Goal: Communication & Community: Share content

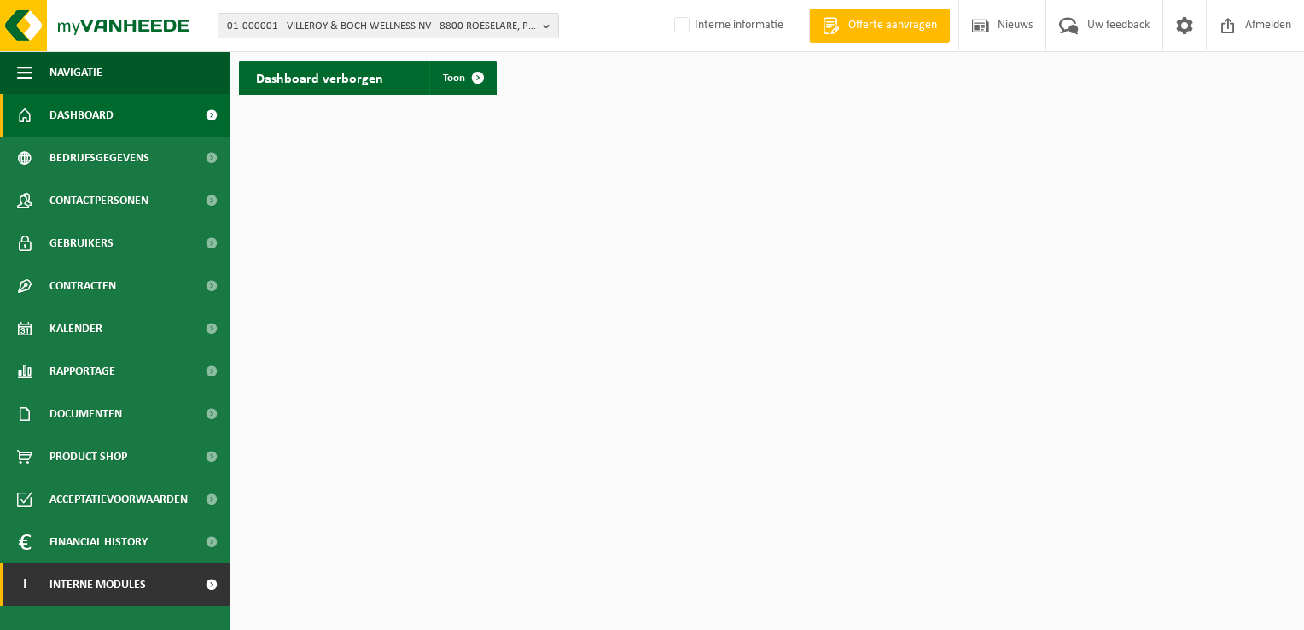
click at [72, 581] on span "Interne modules" at bounding box center [98, 584] width 96 height 43
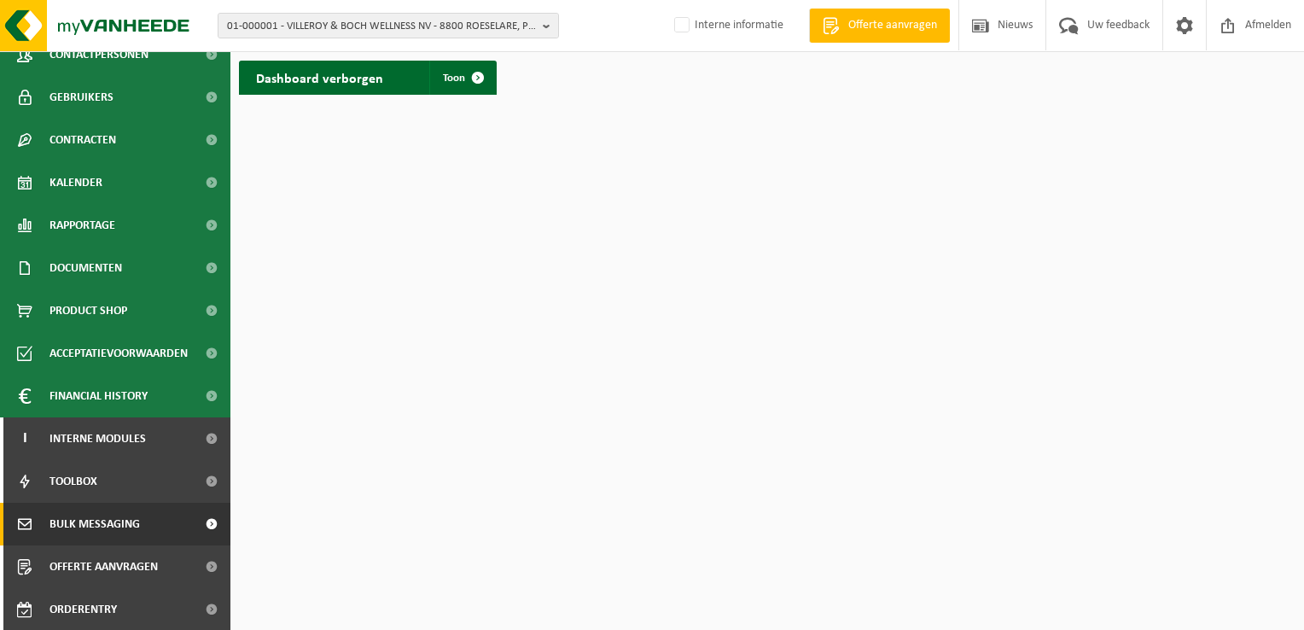
scroll to position [147, 0]
click at [133, 525] on span "Bulk Messaging" at bounding box center [95, 523] width 90 height 43
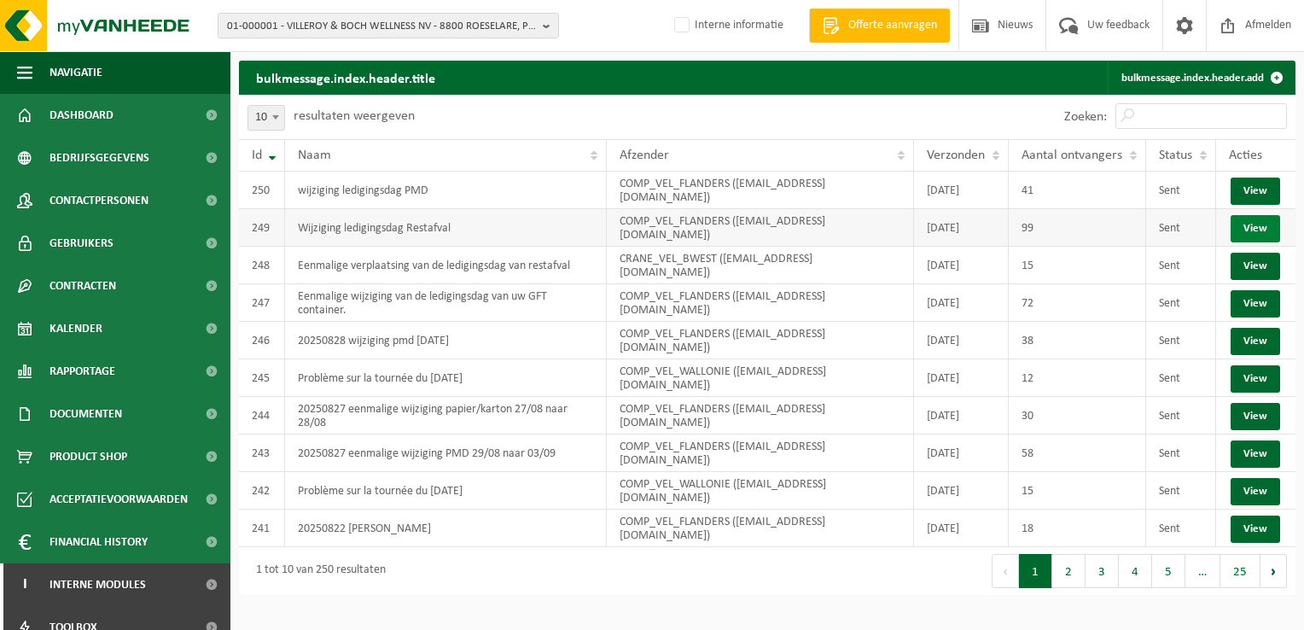
click at [1253, 225] on link "View" at bounding box center [1256, 228] width 50 height 27
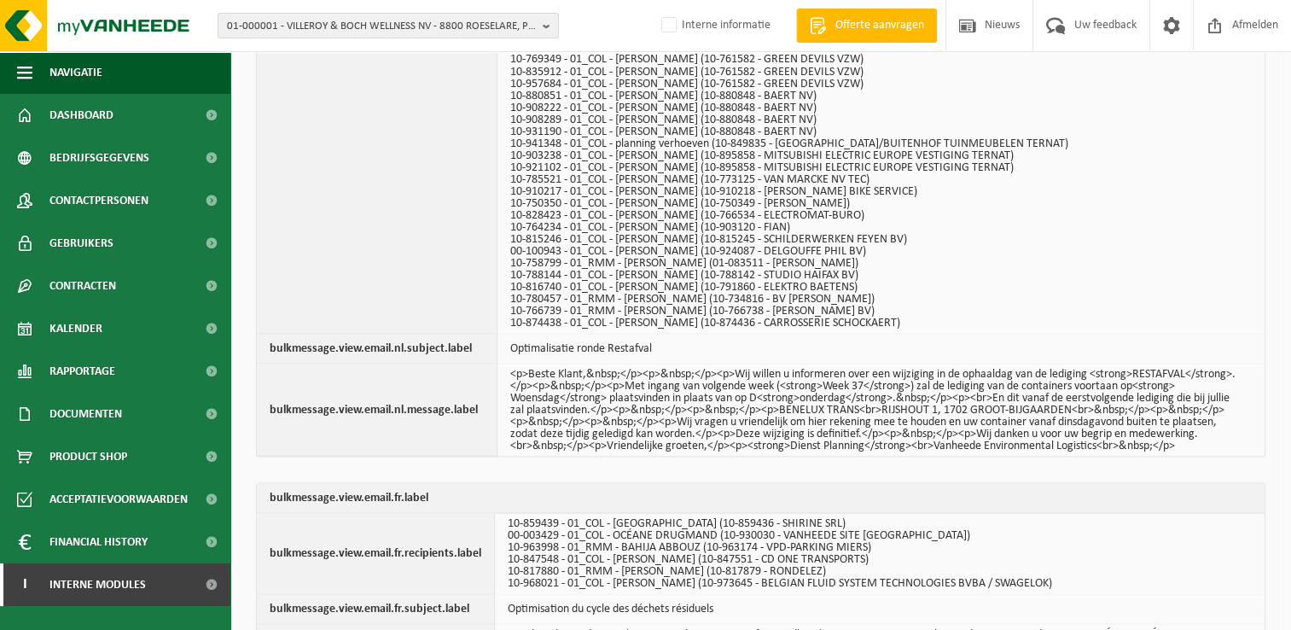
scroll to position [3284, 0]
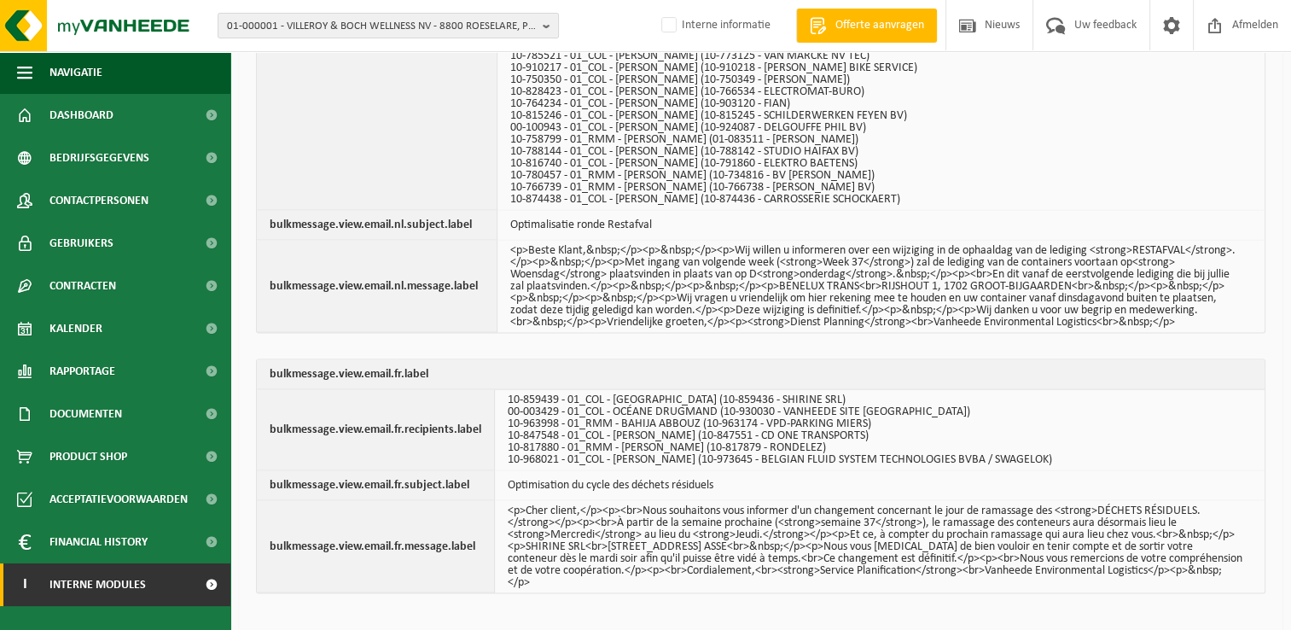
click at [88, 580] on span "Interne modules" at bounding box center [98, 584] width 96 height 43
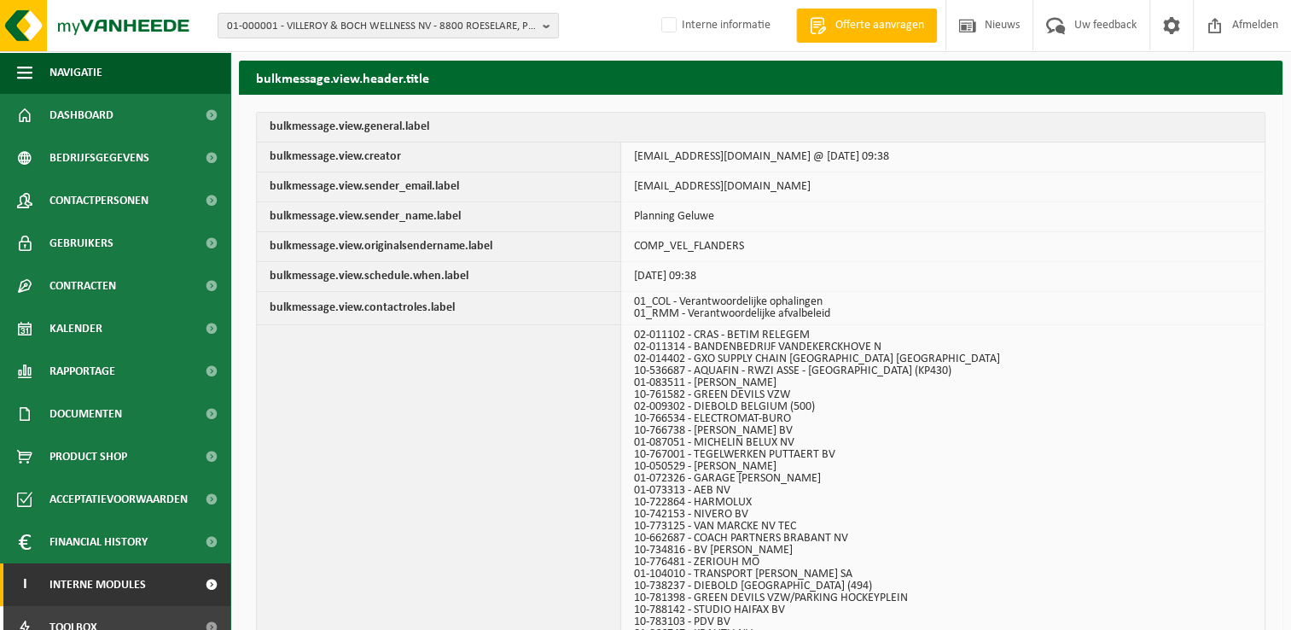
scroll to position [147, 0]
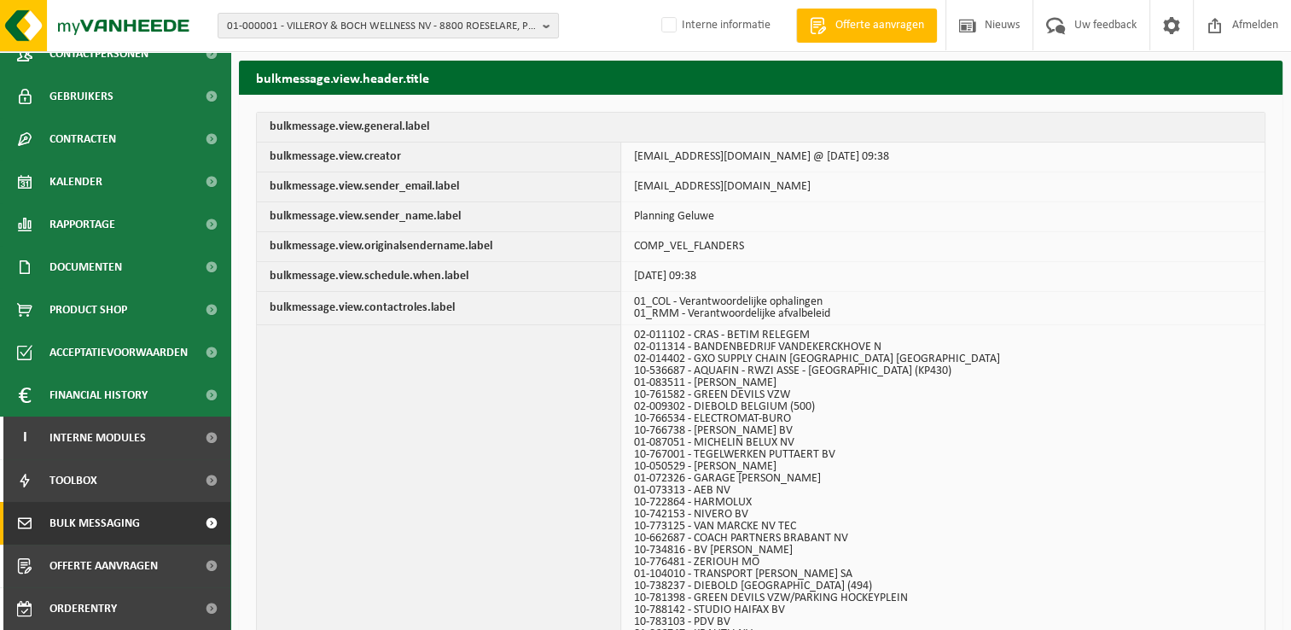
click at [143, 535] on link "Bulk Messaging" at bounding box center [115, 523] width 230 height 43
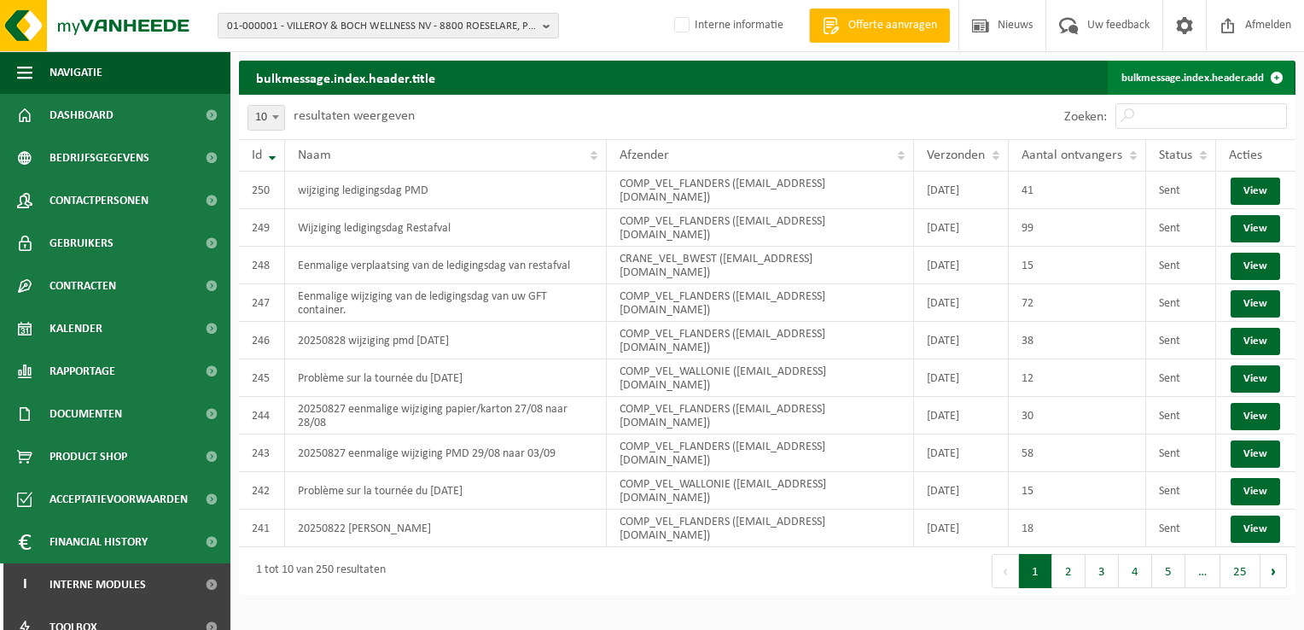
click at [1176, 73] on link "bulkmessage.index.header.add" at bounding box center [1201, 78] width 186 height 34
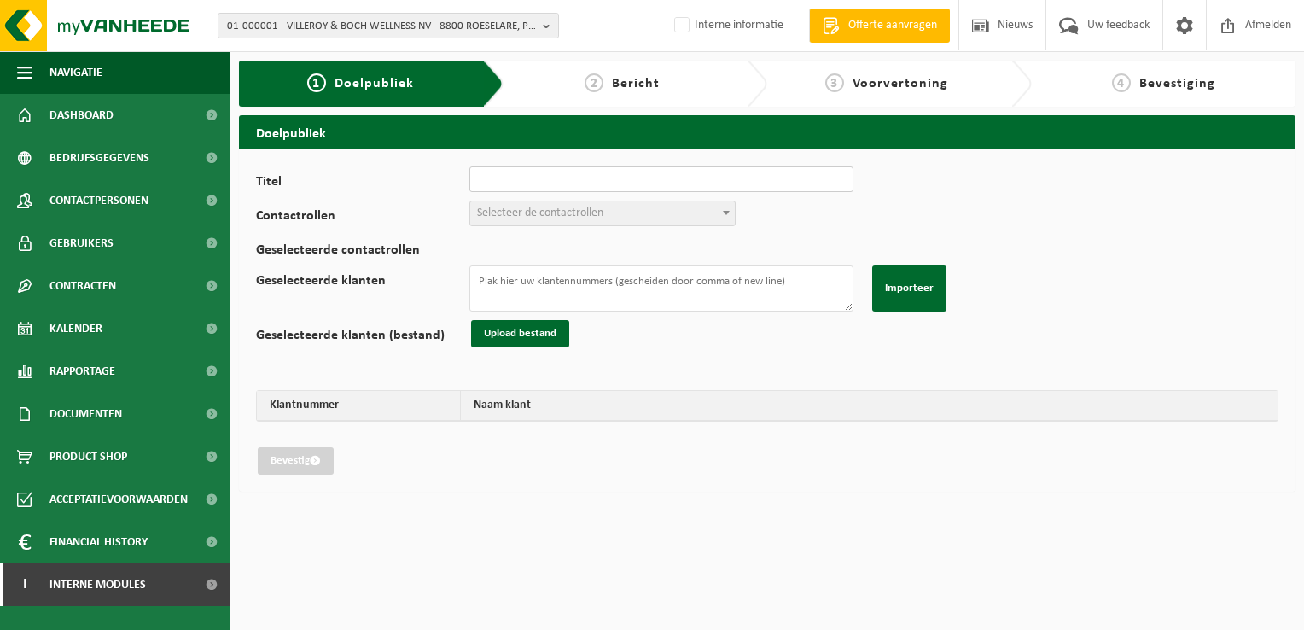
click at [553, 179] on input "Titel" at bounding box center [661, 179] width 384 height 26
type input "2025.09.09 vertraging ronde opleiding chauffeur"
click at [512, 207] on span "Selecteer de contactrollen" at bounding box center [540, 213] width 126 height 13
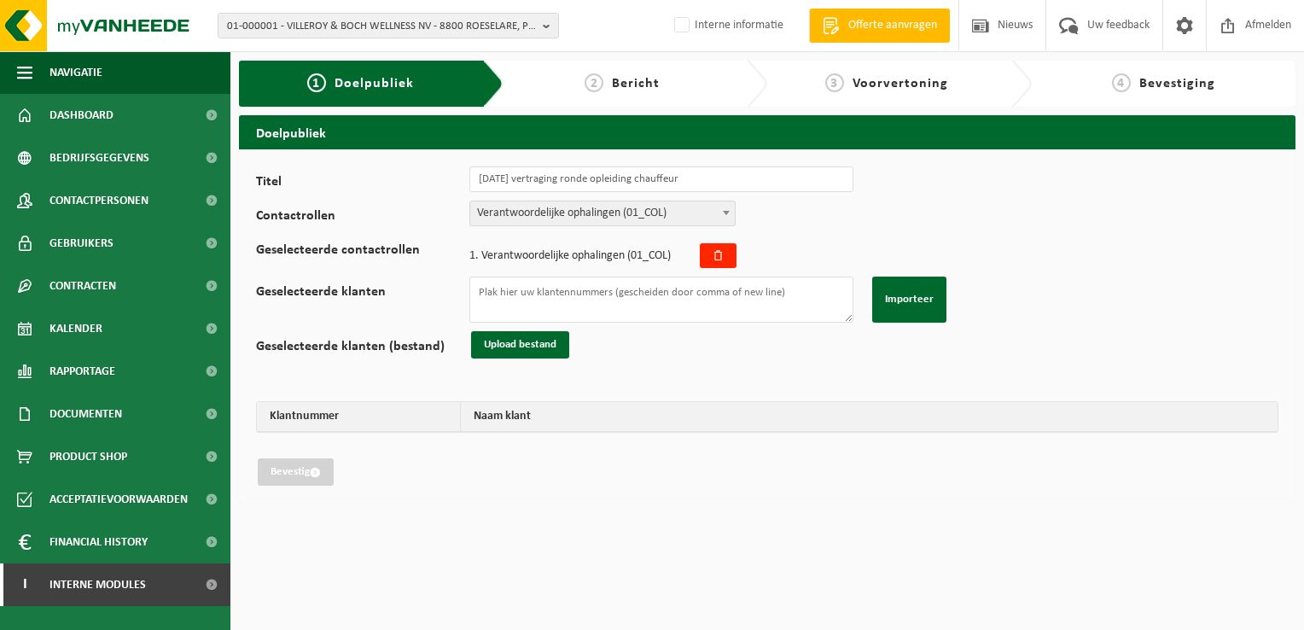
click at [538, 207] on span "Verantwoordelijke ophalingen (01_COL)" at bounding box center [602, 213] width 265 height 24
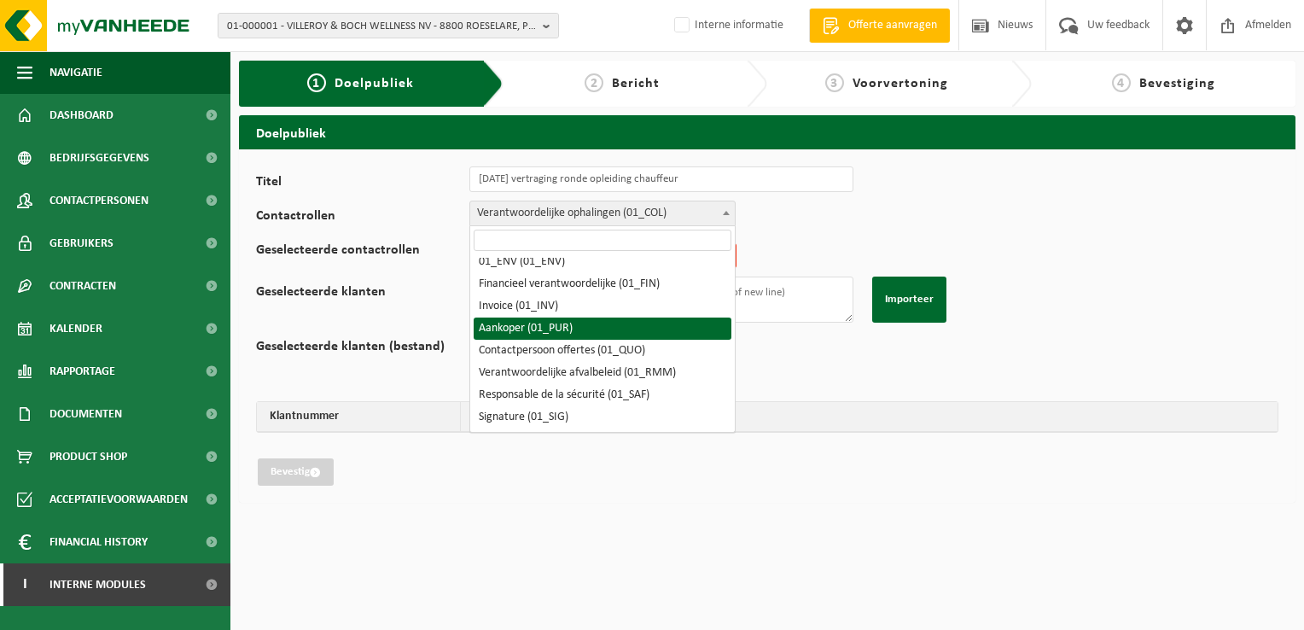
scroll to position [85, 0]
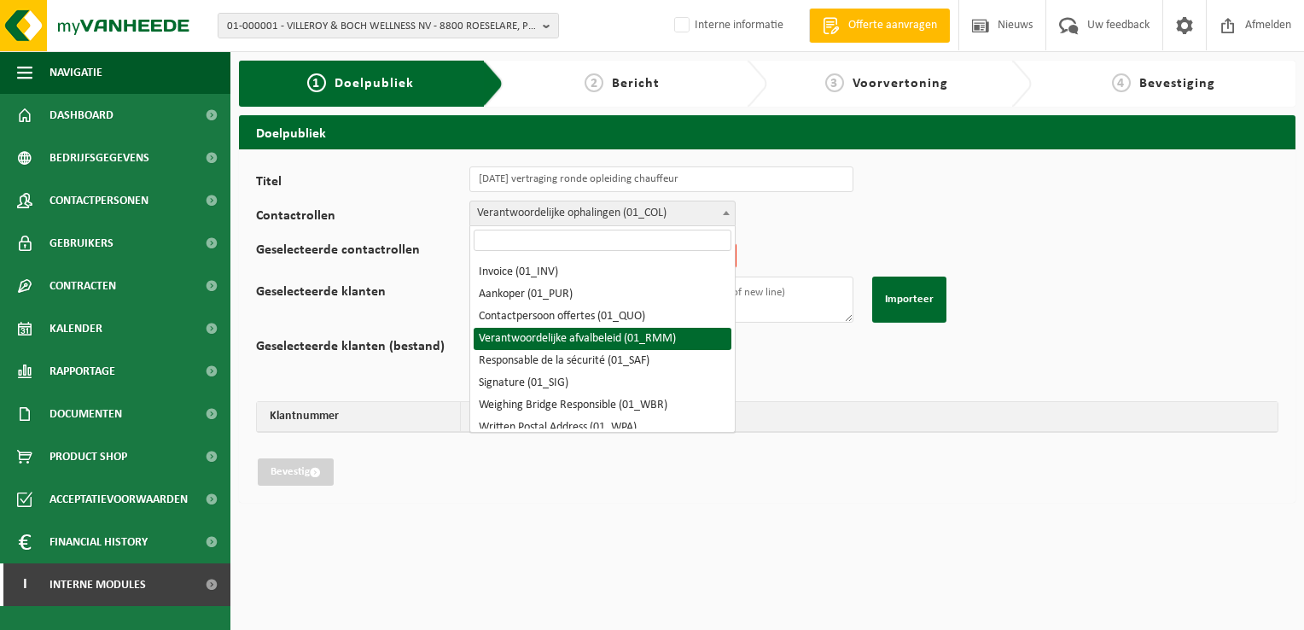
select select "01_RMM"
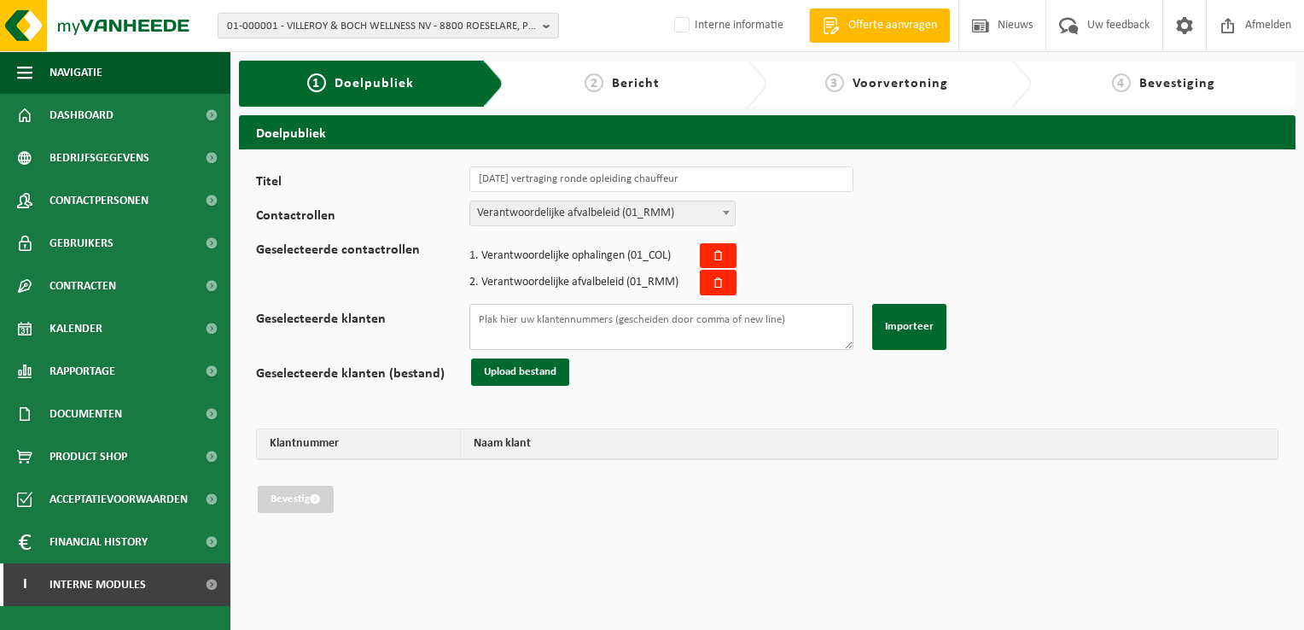
click at [568, 319] on textarea "Geselecteerde klanten" at bounding box center [661, 327] width 384 height 46
click at [499, 325] on textarea "Geselecteerde klanten" at bounding box center [661, 327] width 384 height 46
paste textarea "01-050448 10-754681 10-884801 01-300242 01-902143 10-936953 10-816168 01-904182…"
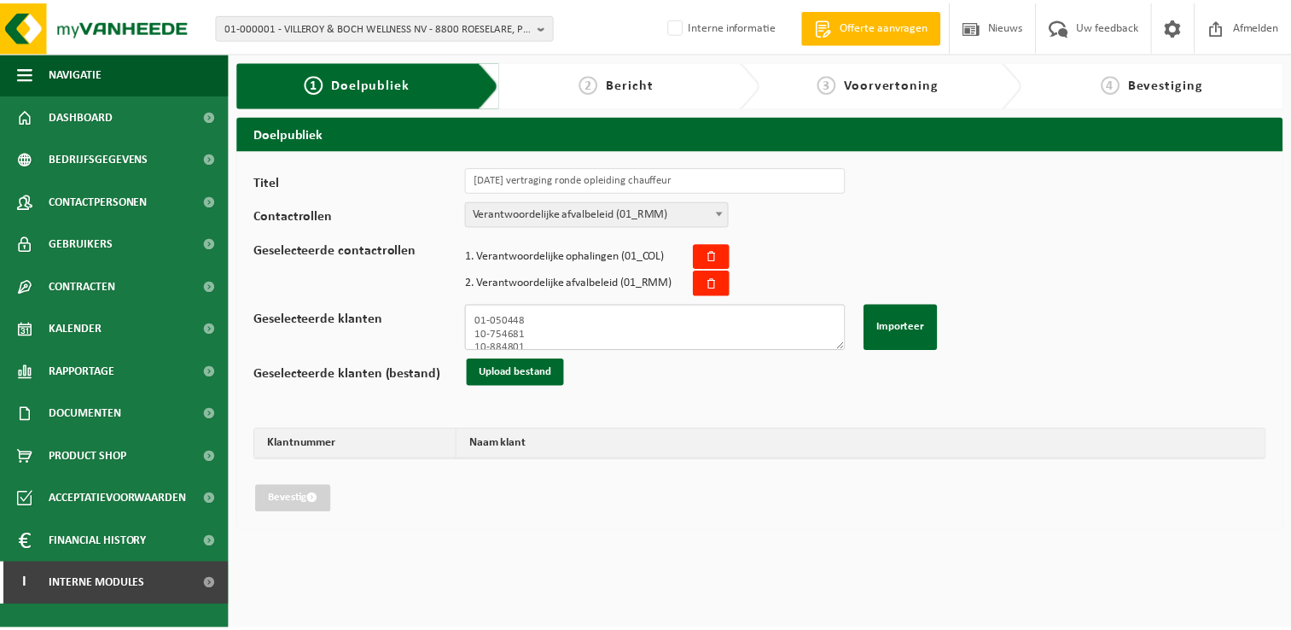
scroll to position [510, 0]
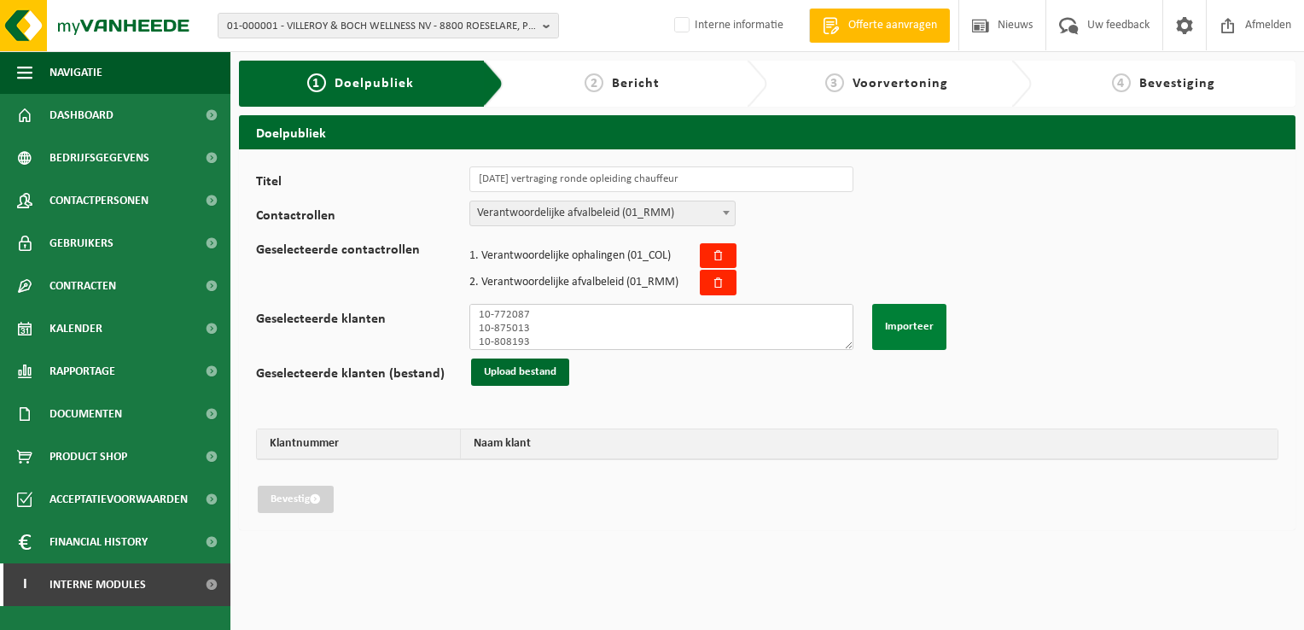
type textarea "01-050448 10-754681 10-884801 01-300242 01-902143 10-936953 10-816168 01-904182…"
click at [922, 329] on button "Importeer" at bounding box center [909, 327] width 74 height 46
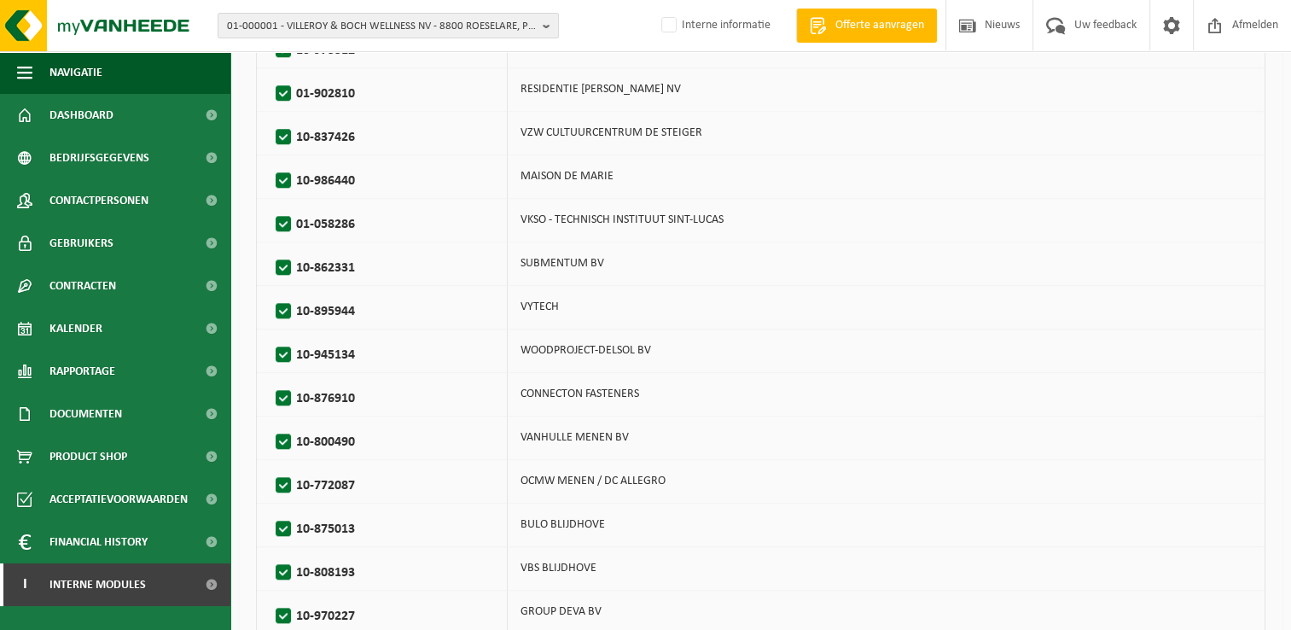
scroll to position [1509, 0]
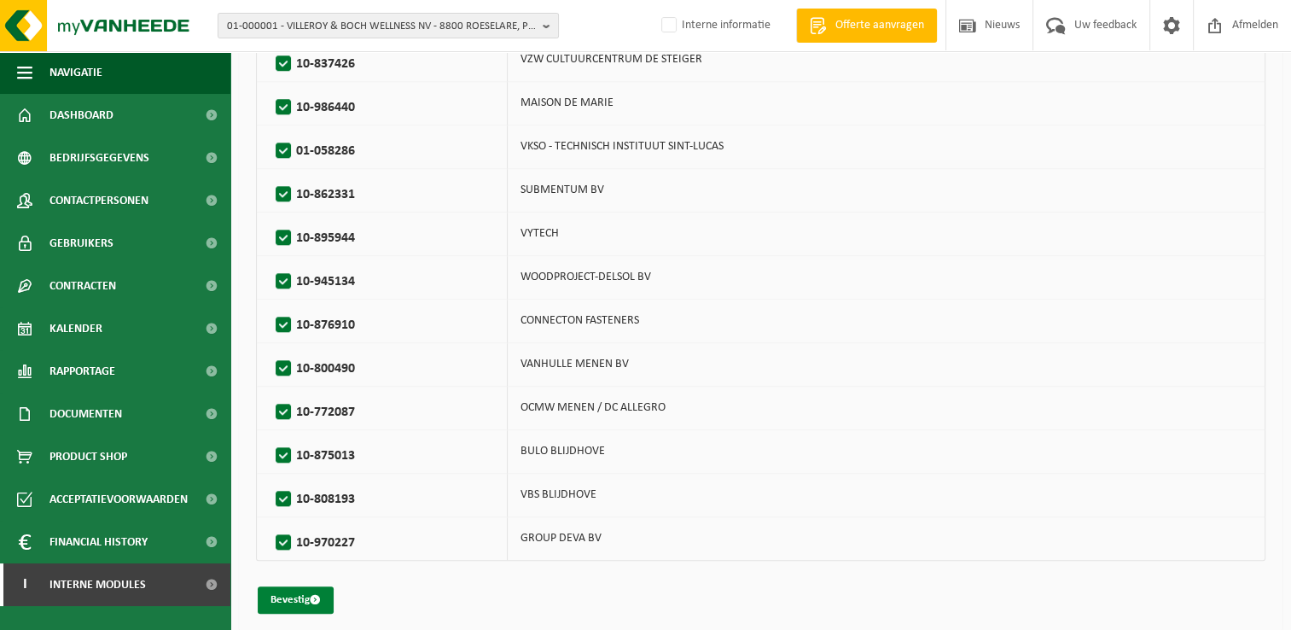
click at [304, 587] on button "Bevestig" at bounding box center [296, 599] width 76 height 27
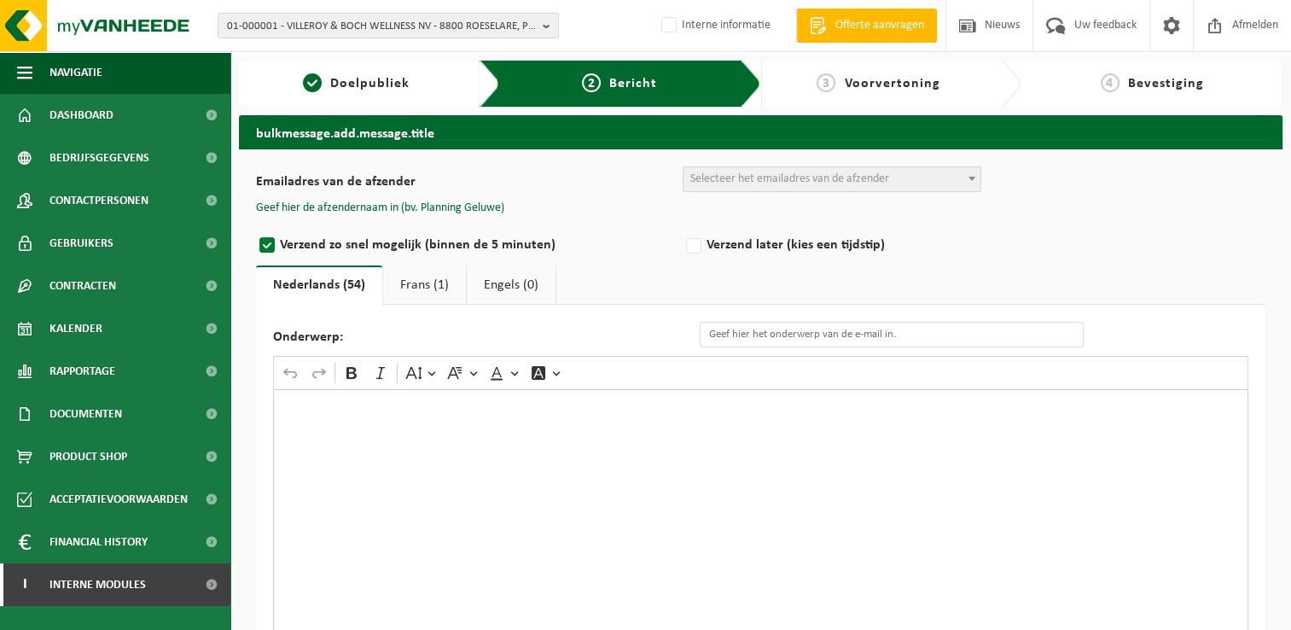
click at [410, 498] on div "Rich Text Editor. Editing area: main. Press Alt+0 for help." at bounding box center [761, 559] width 976 height 341
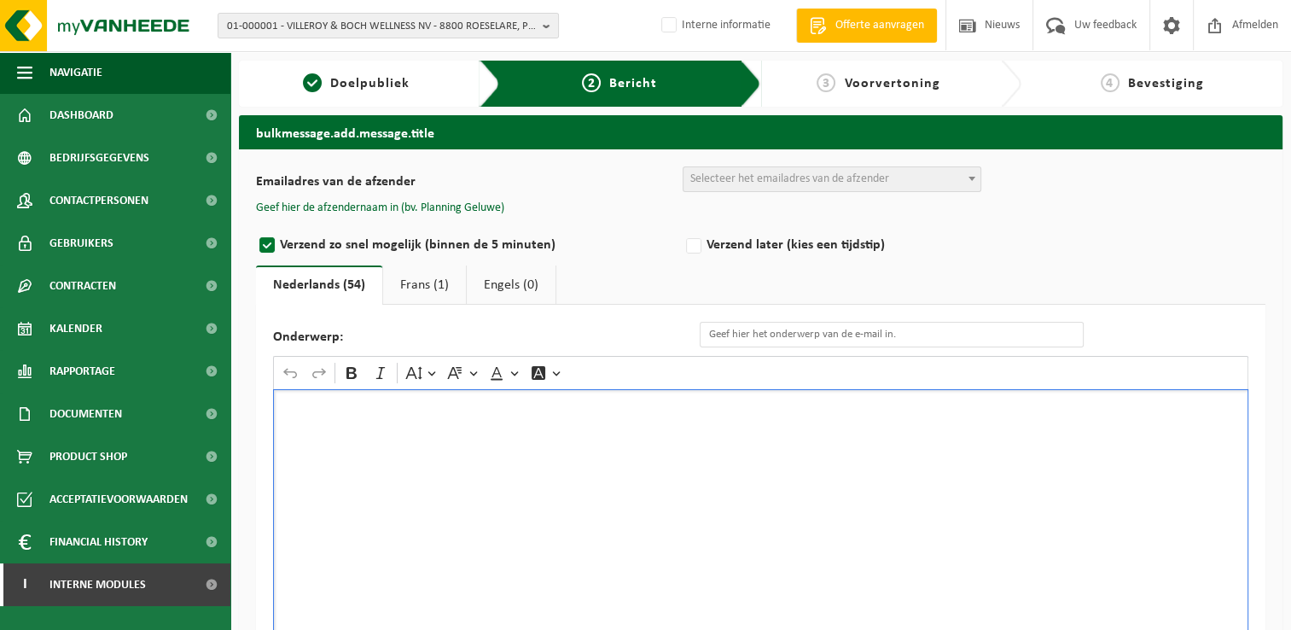
click at [445, 482] on div "Rich Text Editor. Editing area: main. Press Alt+0 for help." at bounding box center [761, 559] width 976 height 341
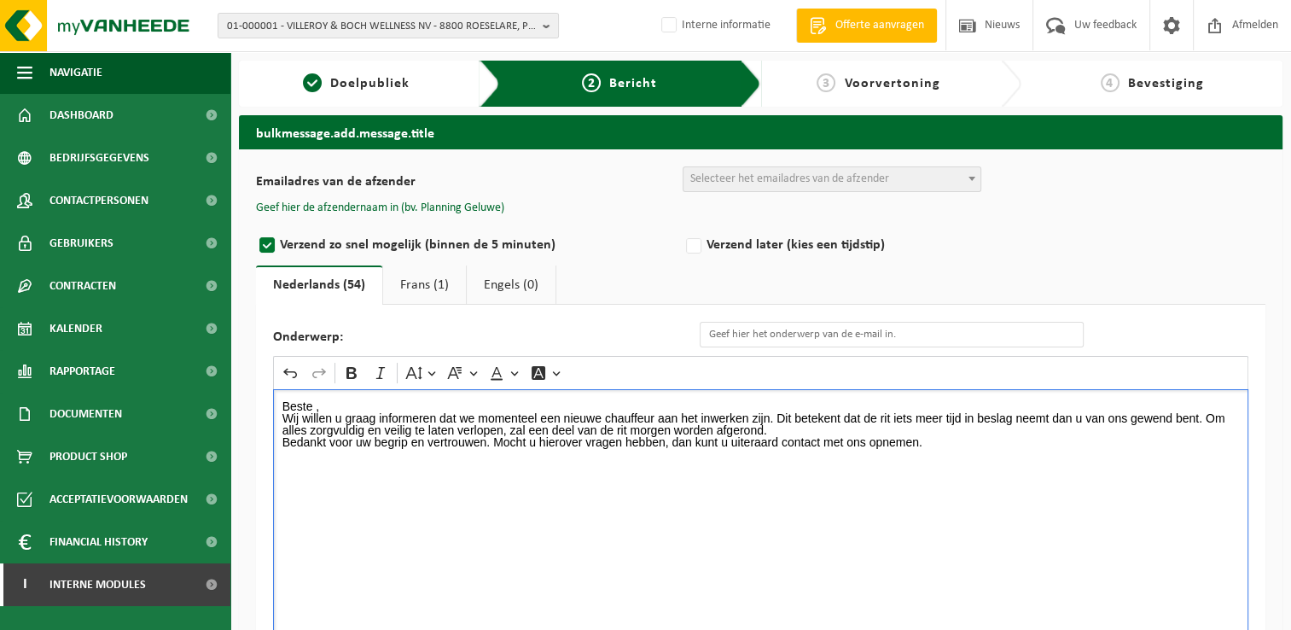
click at [365, 401] on p "Beste ," at bounding box center [762, 406] width 958 height 12
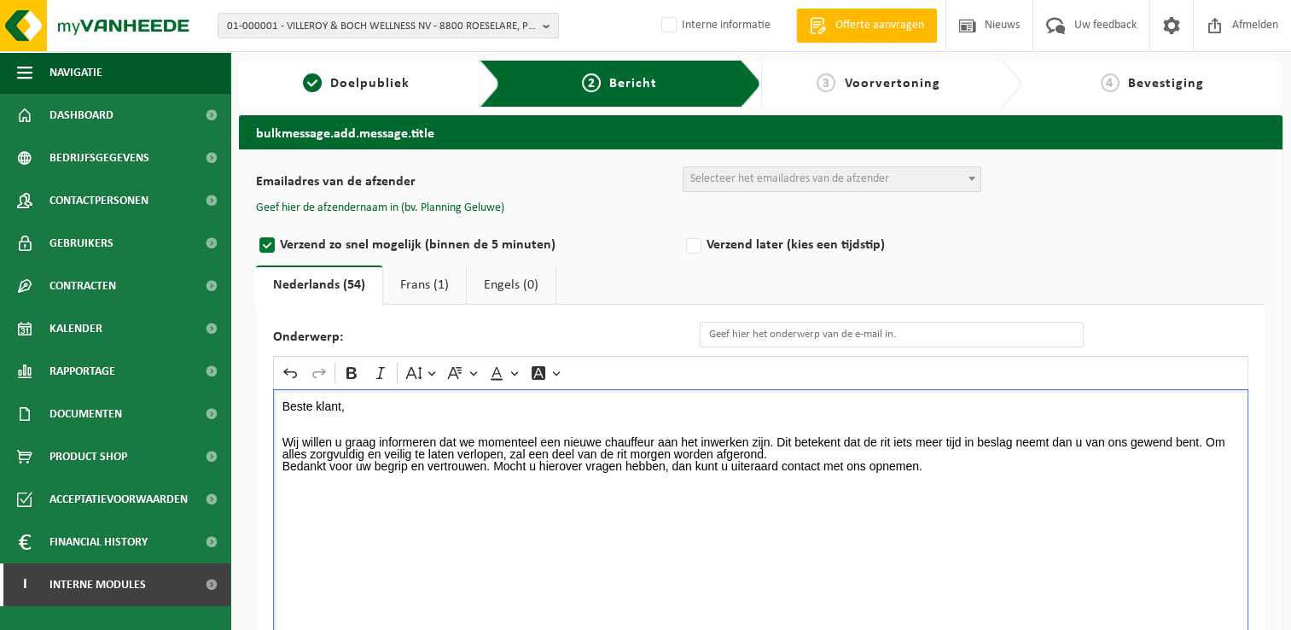
click at [775, 439] on p "Wij willen u graag informeren dat we momenteel een nieuwe chauffeur aan het inw…" at bounding box center [762, 448] width 958 height 24
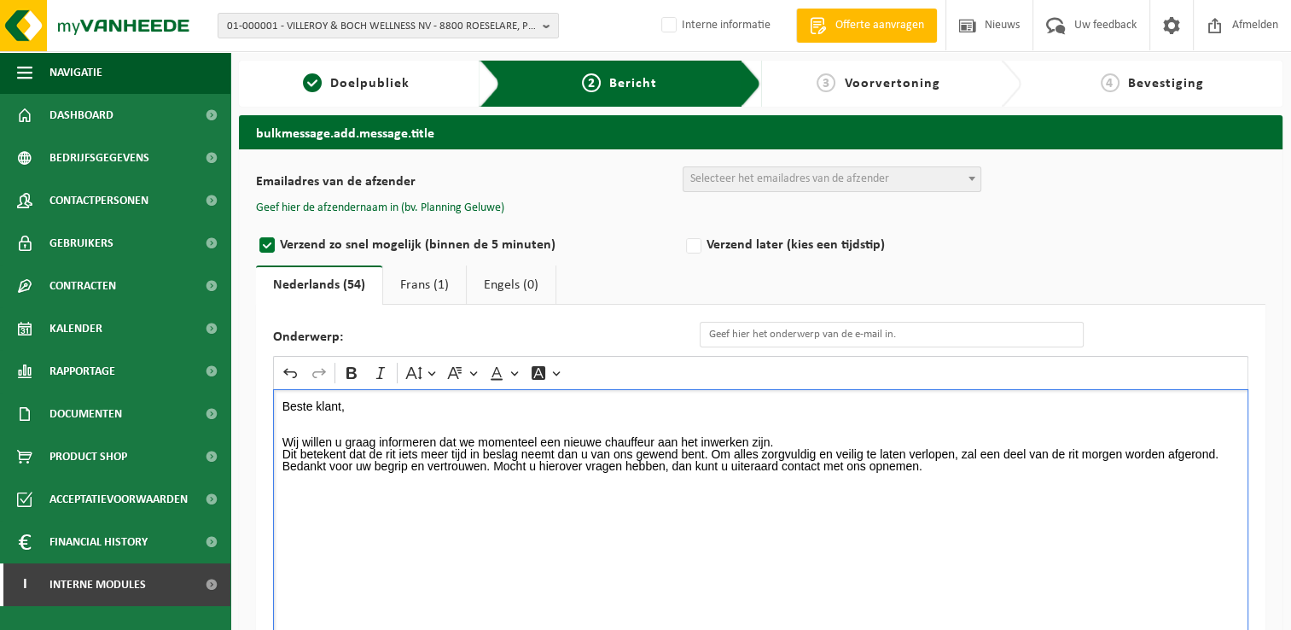
click at [1222, 451] on p "Dit betekent dat de rit iets meer tijd in beslag neemt dan u van ons gewend ben…" at bounding box center [762, 454] width 958 height 12
click at [1227, 455] on p "Dit betekent dat de rit iets meer tijd in beslag neemt dan u van ons gewend ben…" at bounding box center [762, 454] width 958 height 12
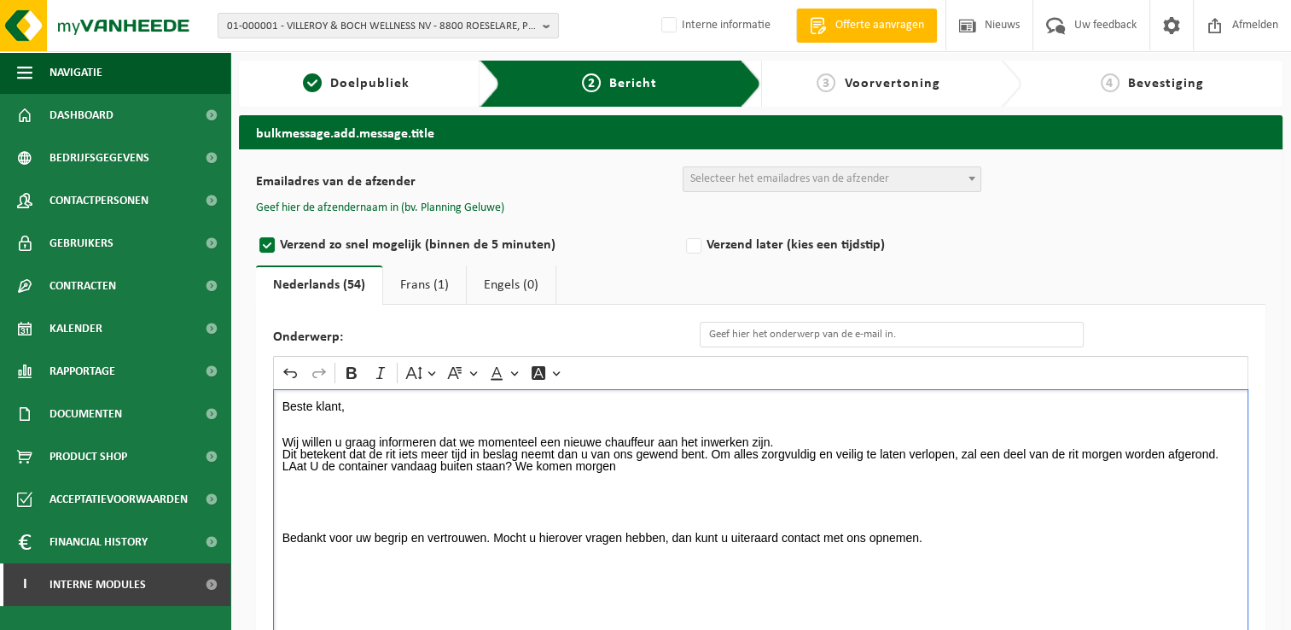
click at [294, 460] on p "LAat U de container vandaag buiten staan? We komen morgen" at bounding box center [762, 466] width 958 height 12
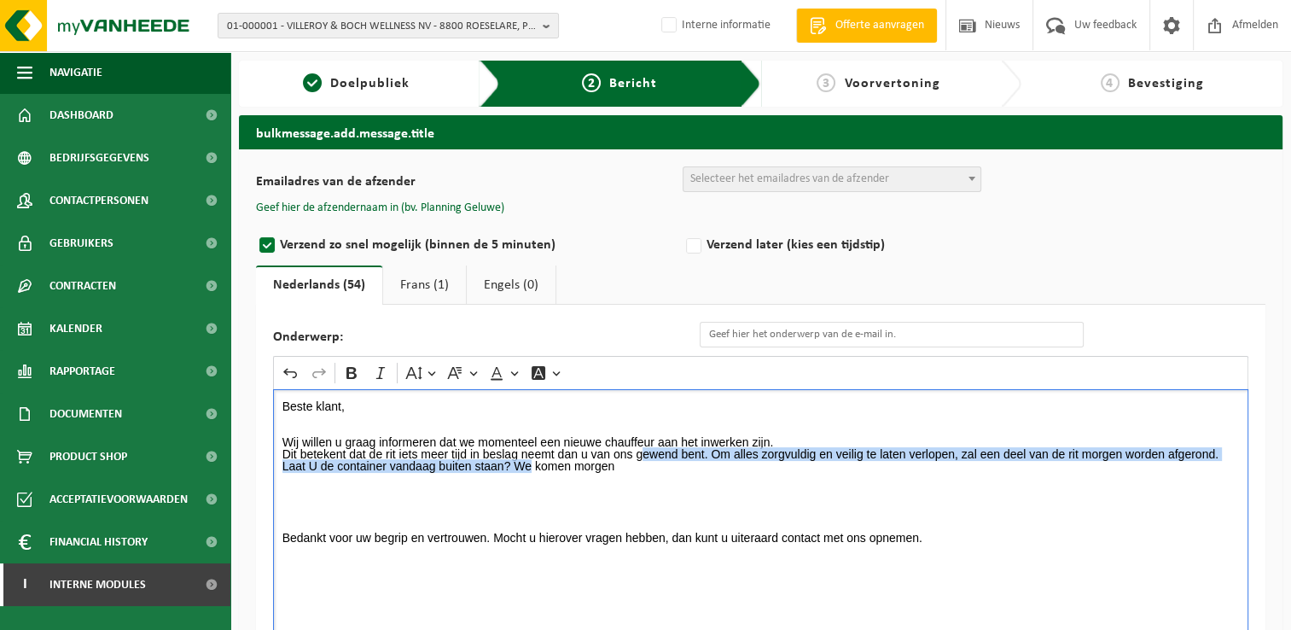
drag, startPoint x: 639, startPoint y: 458, endPoint x: 550, endPoint y: 474, distance: 90.9
click at [533, 470] on div "Beste klant, Wij willen u graag informeren dat we momenteel een nieuwe chauffeu…" at bounding box center [761, 559] width 976 height 341
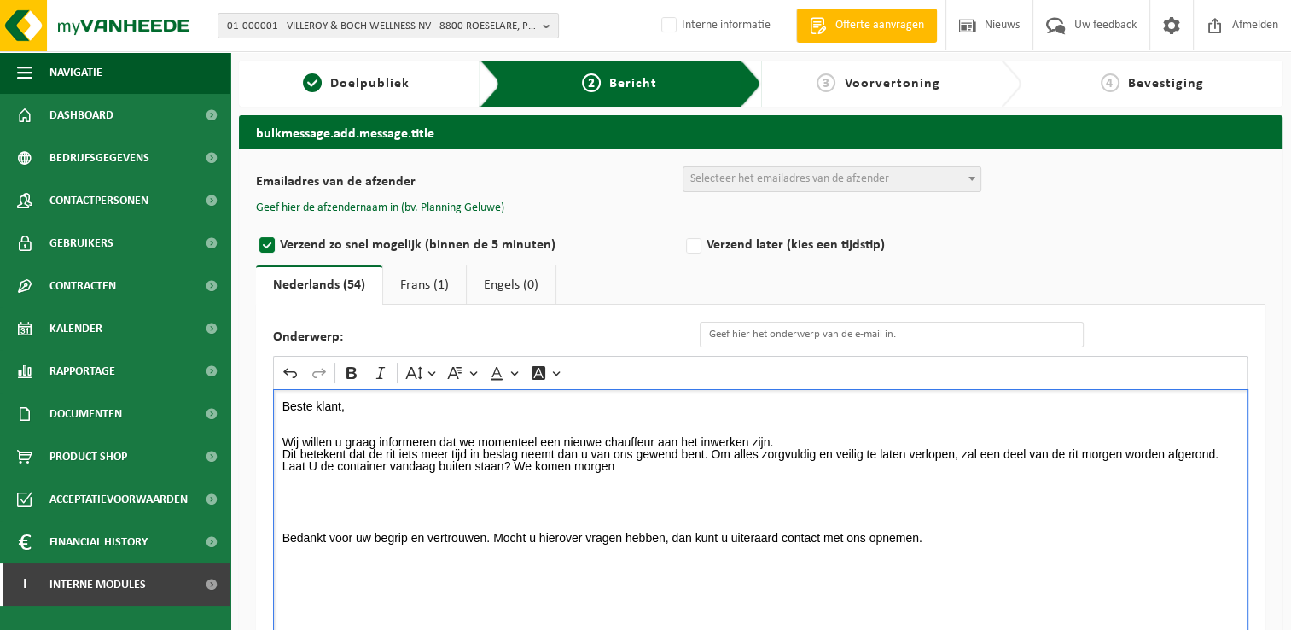
drag, startPoint x: 563, startPoint y: 479, endPoint x: 592, endPoint y: 469, distance: 29.7
click at [563, 479] on p "Rich Text Editor. Editing area: main. Press Alt+0 for help." at bounding box center [762, 478] width 958 height 12
click at [609, 463] on p "Laat U de container vandaag buiten staan? We komen morgen" at bounding box center [762, 466] width 958 height 12
drag, startPoint x: 618, startPoint y: 464, endPoint x: 519, endPoint y: 466, distance: 99.0
click at [519, 466] on p "Laat U de container vandaag buiten staan? We komen morgen" at bounding box center [762, 466] width 958 height 12
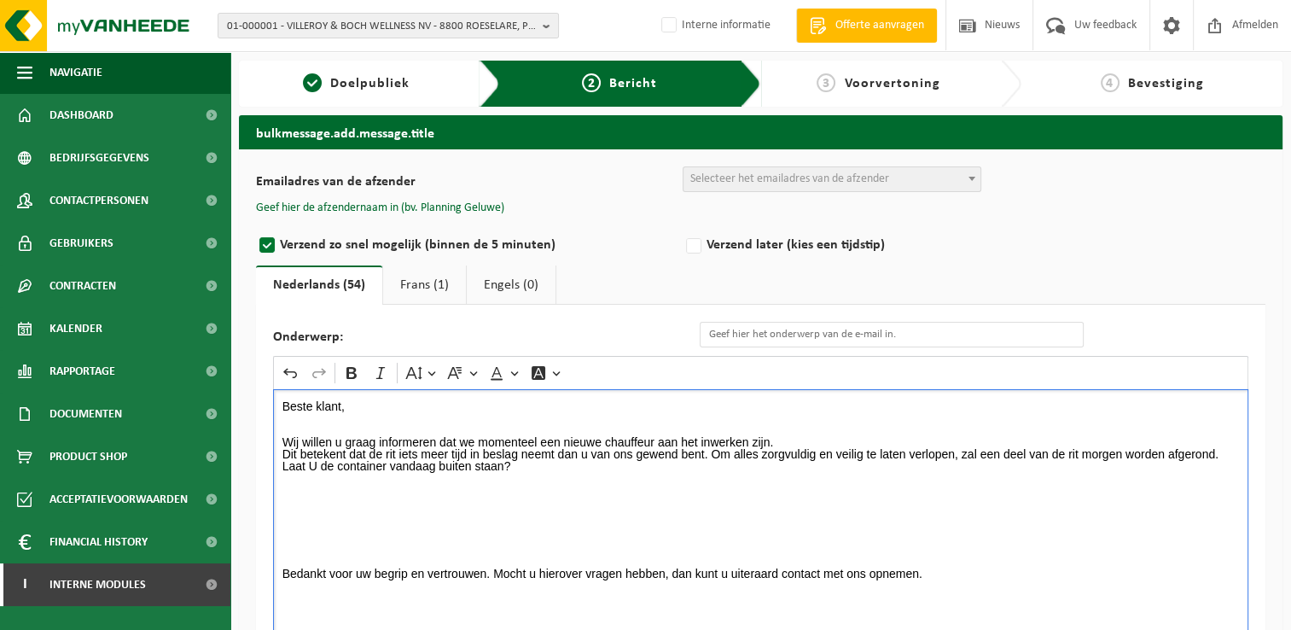
click at [297, 508] on p "Rich Text Editor. Editing area: main. Press Alt+0 for help." at bounding box center [762, 514] width 958 height 12
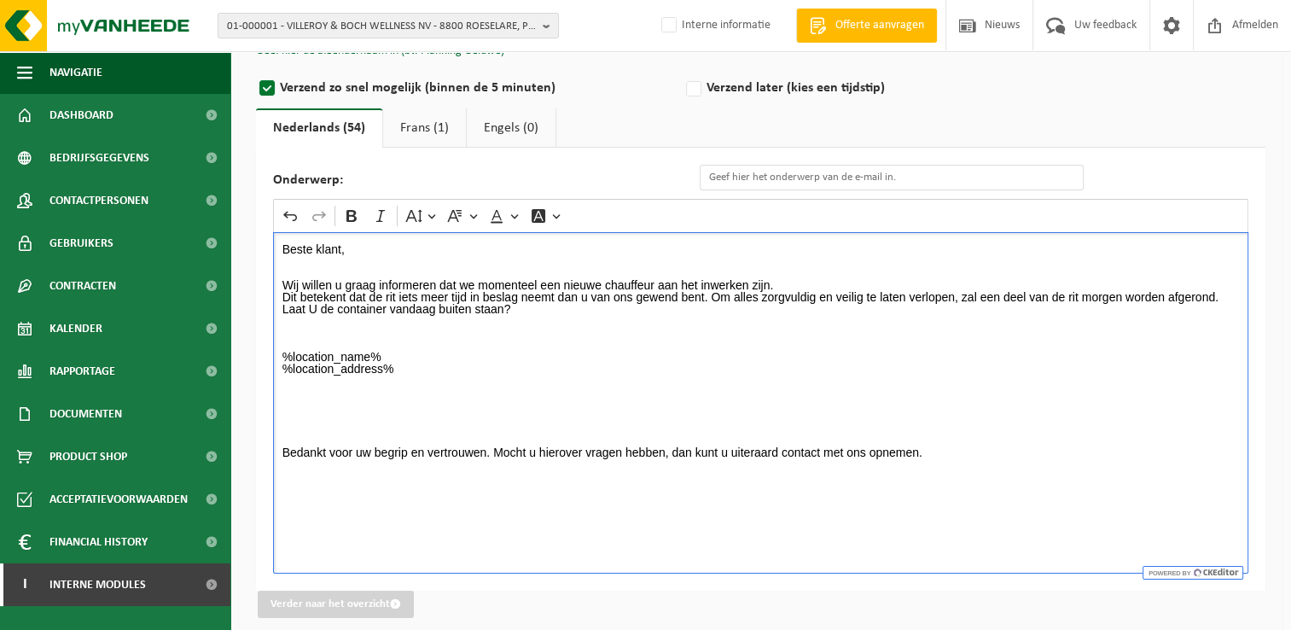
scroll to position [168, 0]
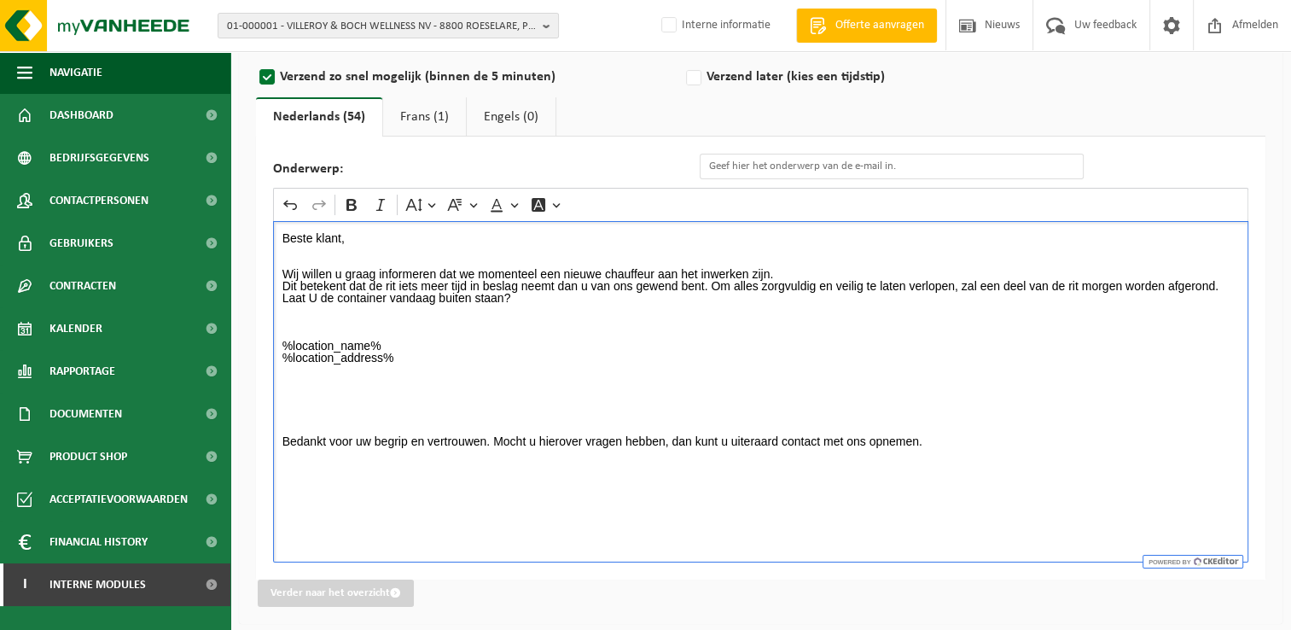
click at [440, 404] on p "Rich Text Editor. Editing area: main. Press Alt+0 for help." at bounding box center [762, 405] width 958 height 12
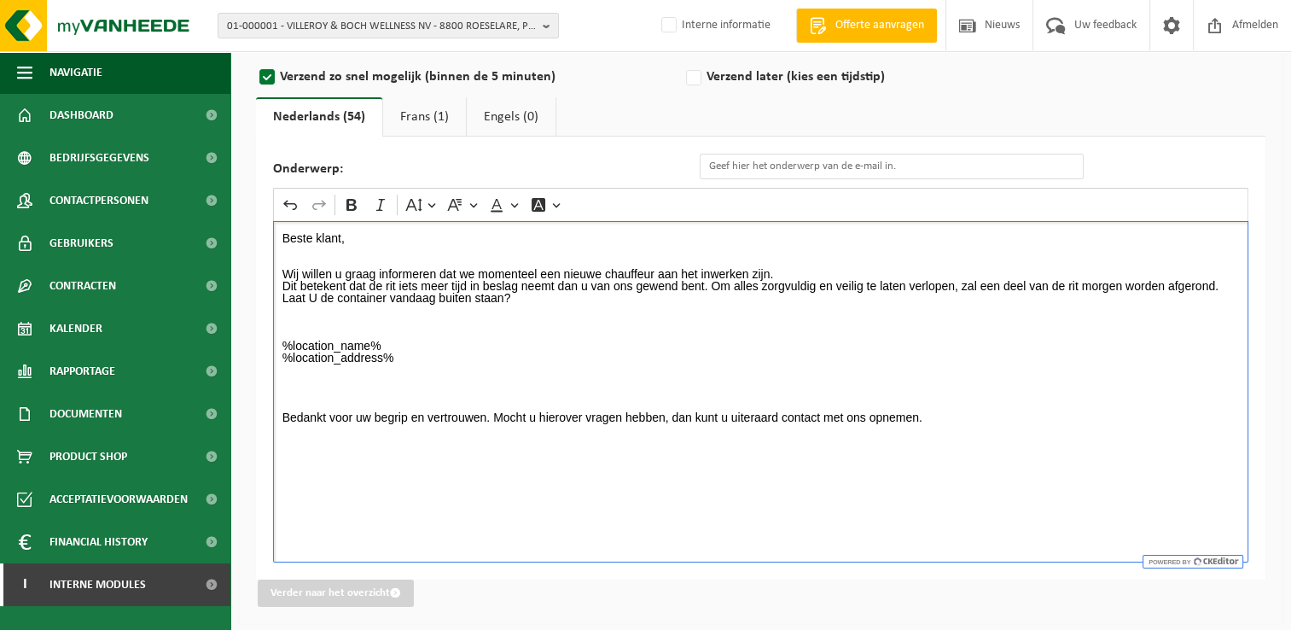
click at [976, 419] on p "Bedankt voor uw begrip en vertrouwen. Mocht u hierover vragen hebben, dan kunt …" at bounding box center [762, 417] width 958 height 12
click at [341, 469] on div "Beste klant, Wij willen u graag informeren dat we momenteel een nieuwe chauffeu…" at bounding box center [761, 391] width 976 height 341
drag, startPoint x: 372, startPoint y: 452, endPoint x: 239, endPoint y: 452, distance: 133.2
click at [239, 452] on div "Emailadres van de afzender BULK_MAR_LUX (planning.messancy@vanheede.com) BULK_V…" at bounding box center [761, 302] width 1044 height 643
click at [358, 202] on icon "Editor toolbar" at bounding box center [351, 204] width 17 height 17
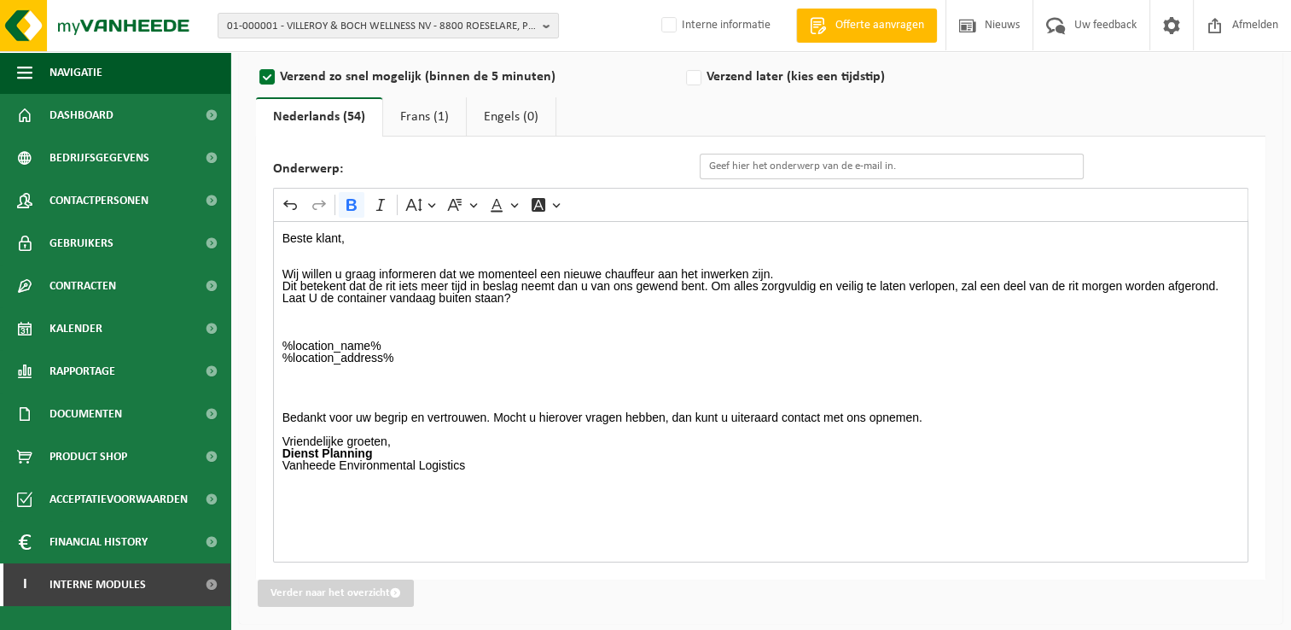
click at [732, 165] on input "Onderwerp:" at bounding box center [892, 167] width 384 height 26
type input "Papier en Karton 09/09/2025"
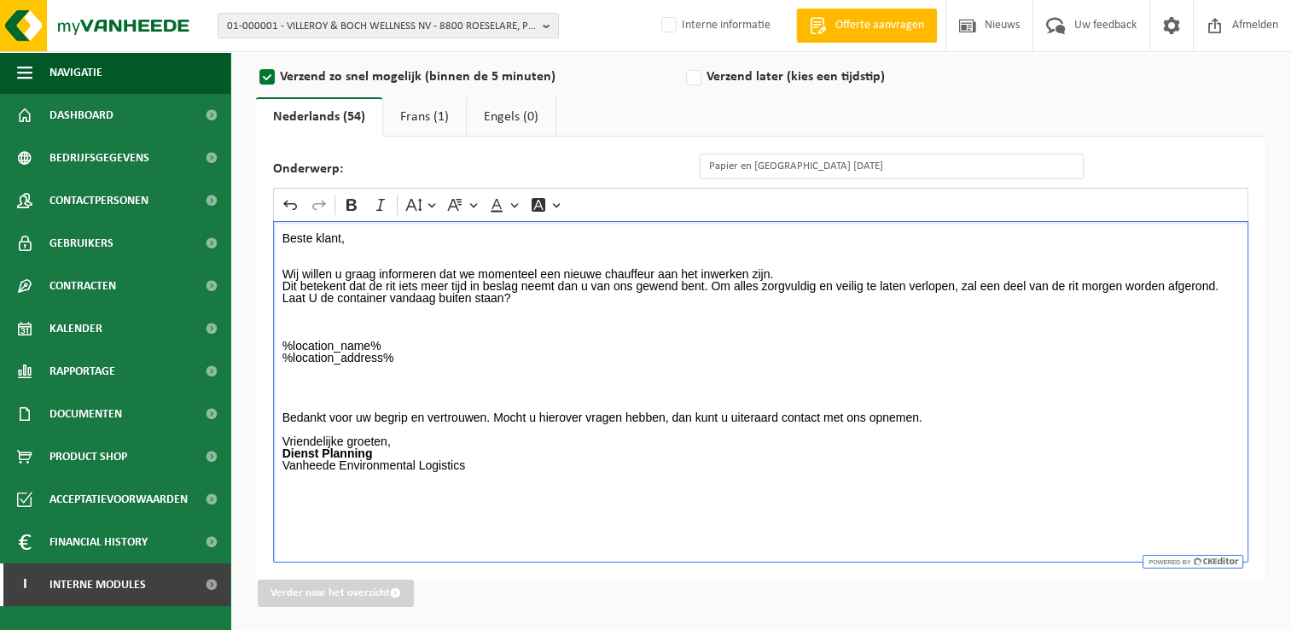
click at [591, 376] on p "%location_name% %location_address%" at bounding box center [762, 364] width 958 height 48
click at [567, 336] on p "Rich Text Editor. Editing area: main. Press Alt+0 for help." at bounding box center [762, 334] width 958 height 12
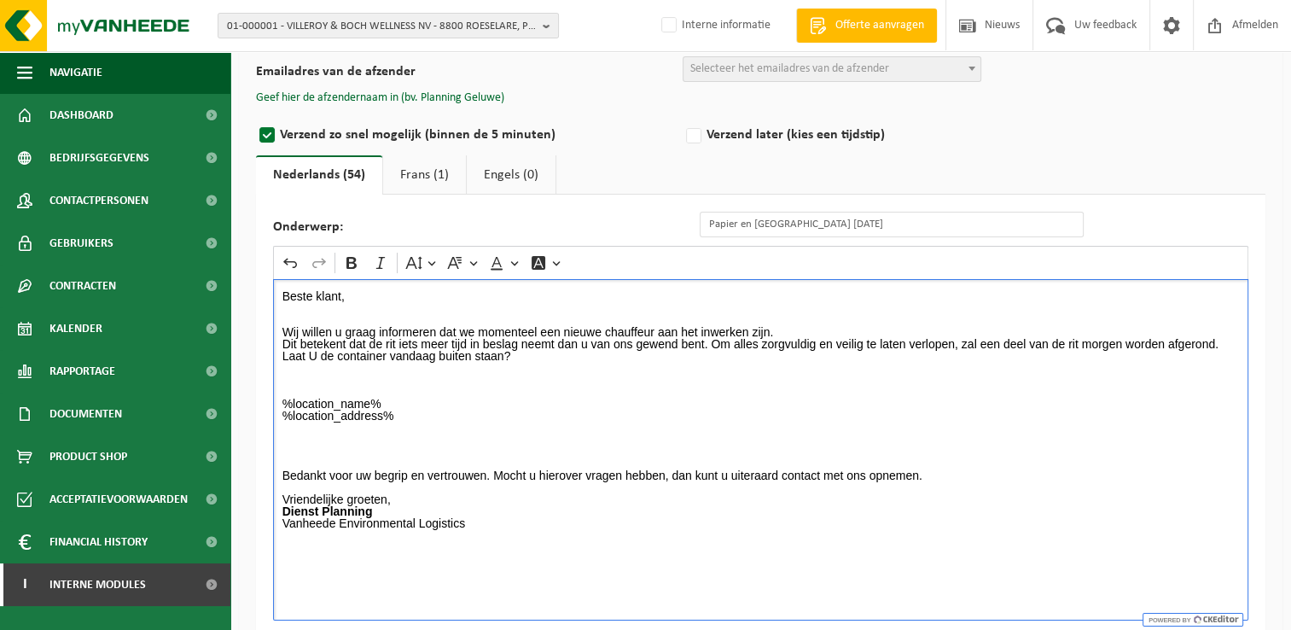
scroll to position [0, 0]
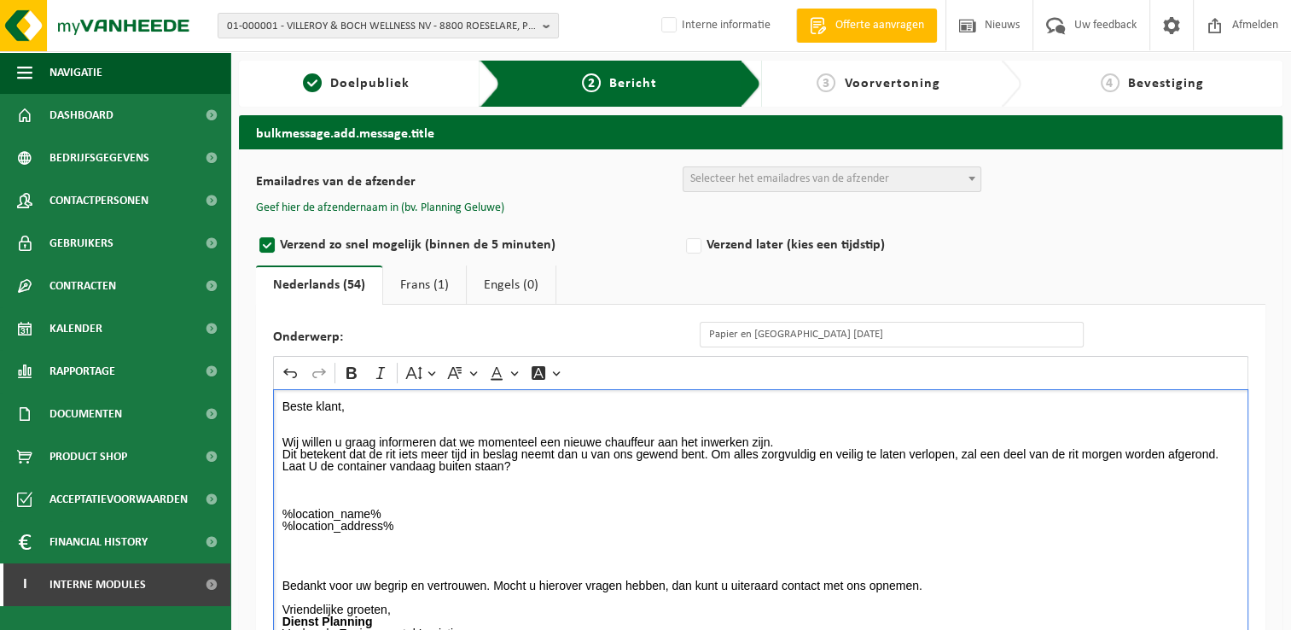
click at [743, 185] on span "Selecteer het emailadres van de afzender" at bounding box center [790, 178] width 199 height 13
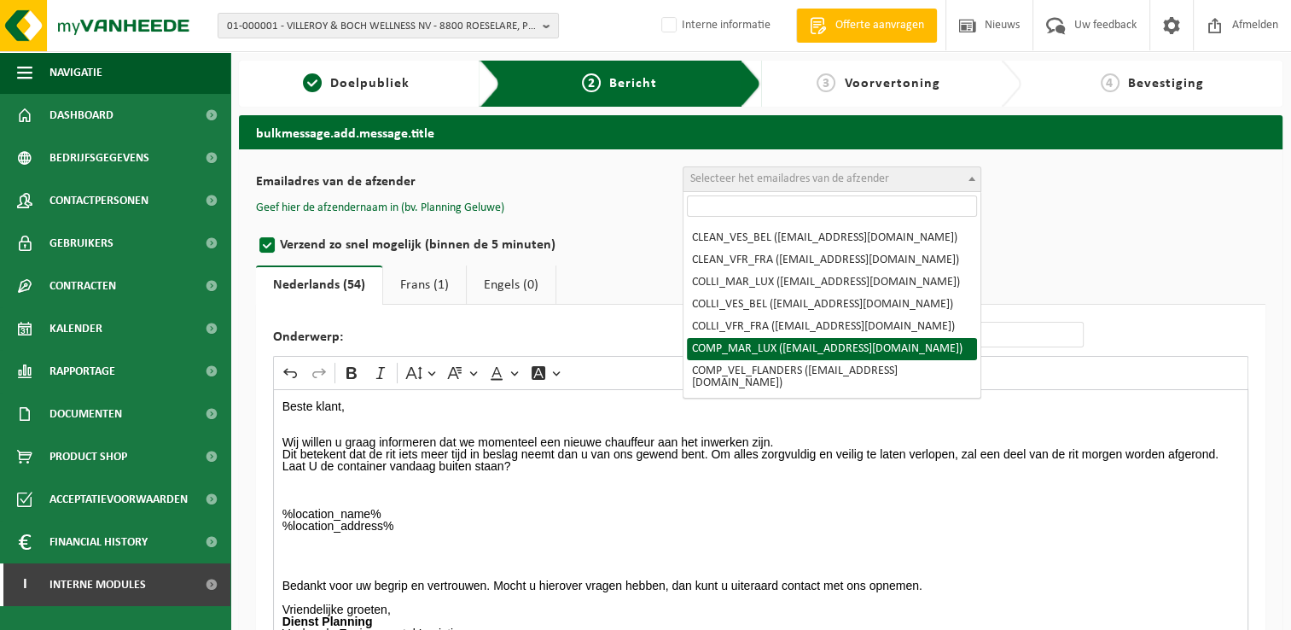
scroll to position [171, 0]
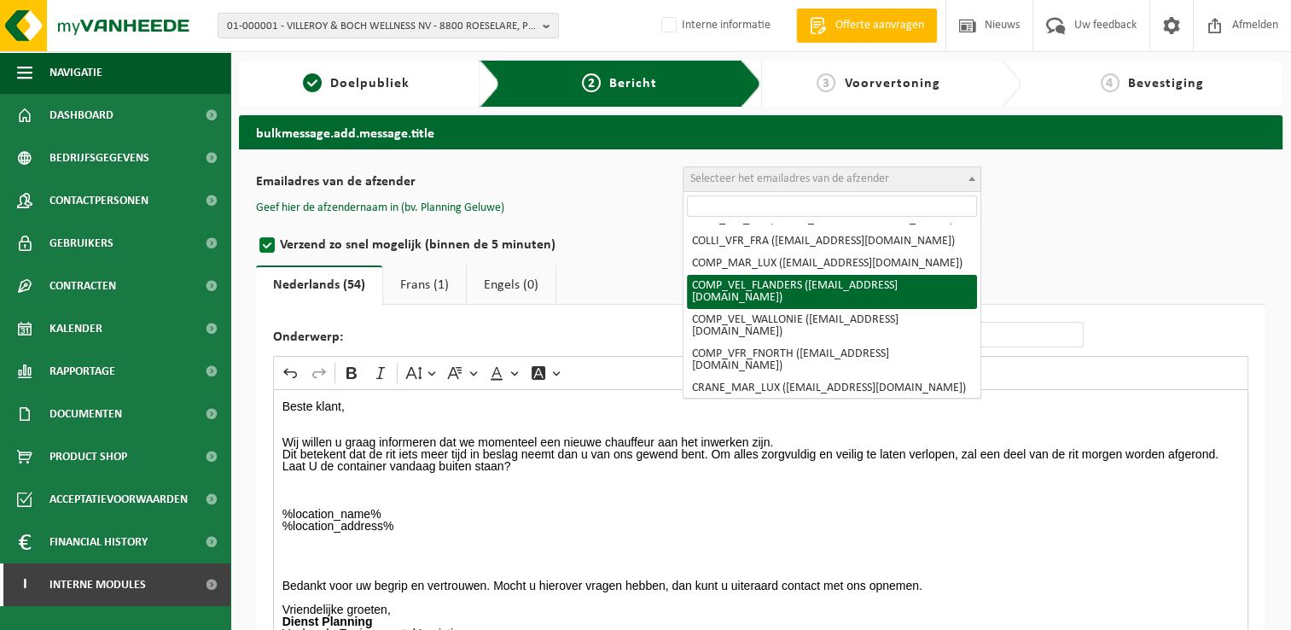
select select "COMP_VEL_FLANDERS"
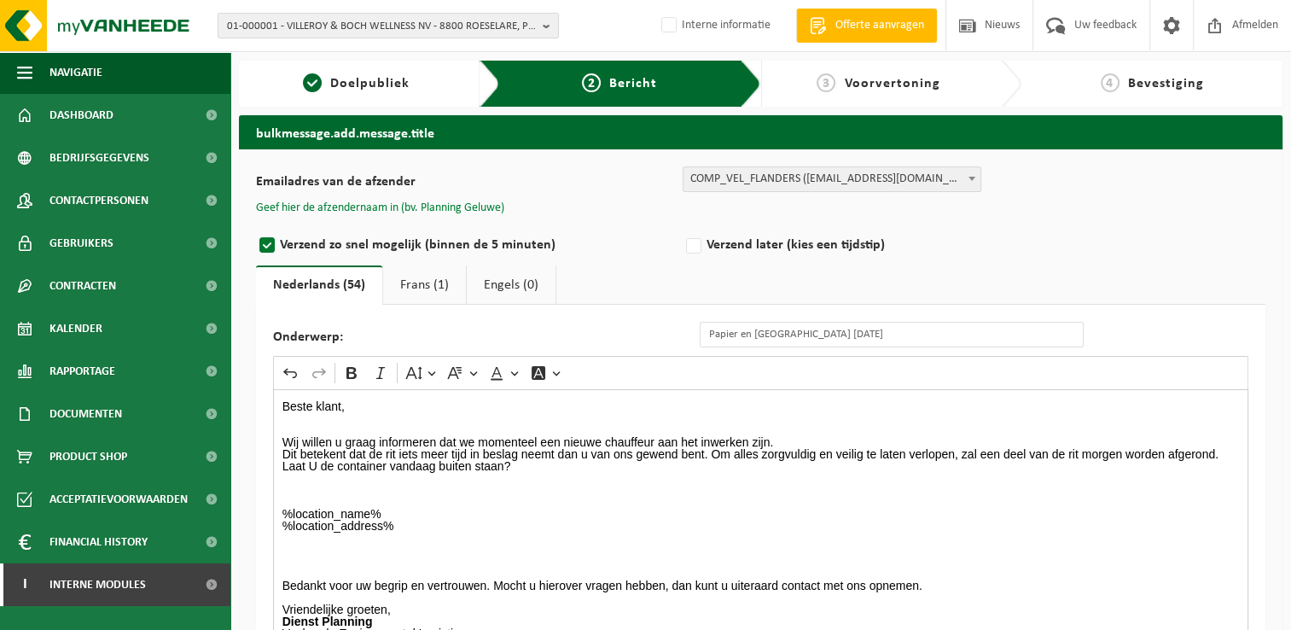
click at [412, 207] on button "Geef hier de afzendernaam in (bv. Planning Geluwe)" at bounding box center [380, 208] width 248 height 15
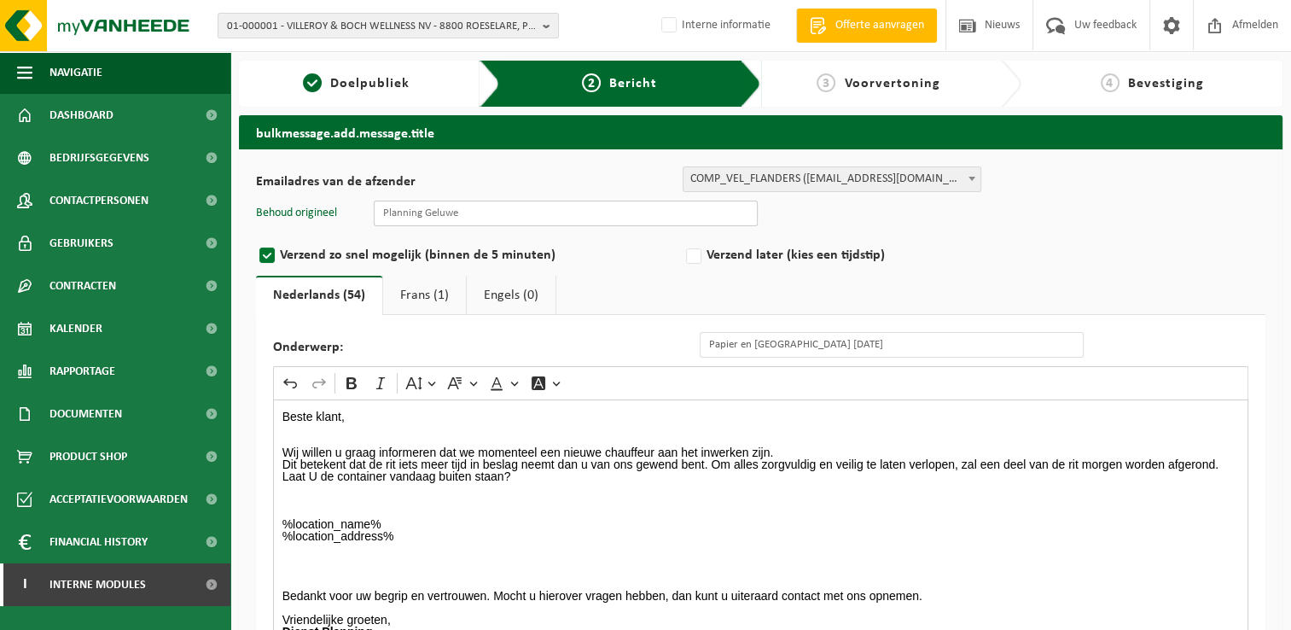
click at [463, 214] on input "text" at bounding box center [566, 214] width 384 height 26
type input "Planning Geluwe"
click at [1096, 243] on label "Verzend later (kies een tijdstip)" at bounding box center [896, 255] width 427 height 24
click at [722, 251] on input "Verzend later (kies een tijdstip)" at bounding box center [716, 256] width 11 height 11
radio input "true"
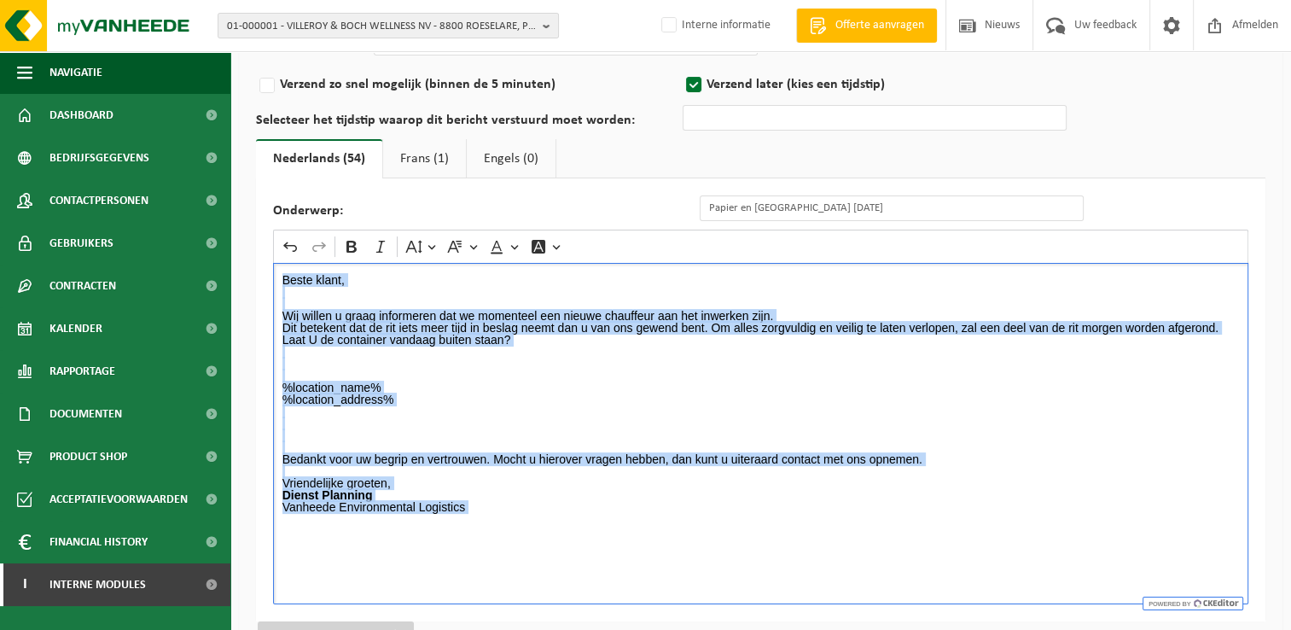
drag, startPoint x: 488, startPoint y: 516, endPoint x: 284, endPoint y: 264, distance: 324.1
click at [284, 264] on div "Beste klant, Wij willen u graag informeren dat we momenteel een nieuwe chauffeu…" at bounding box center [761, 433] width 976 height 341
copy div "Beste klant, Wij willen u graag informeren dat we momenteel een nieuwe chauffeu…"
drag, startPoint x: 410, startPoint y: 154, endPoint x: 420, endPoint y: 159, distance: 11.5
click at [410, 154] on link "Frans (1)" at bounding box center [424, 158] width 83 height 39
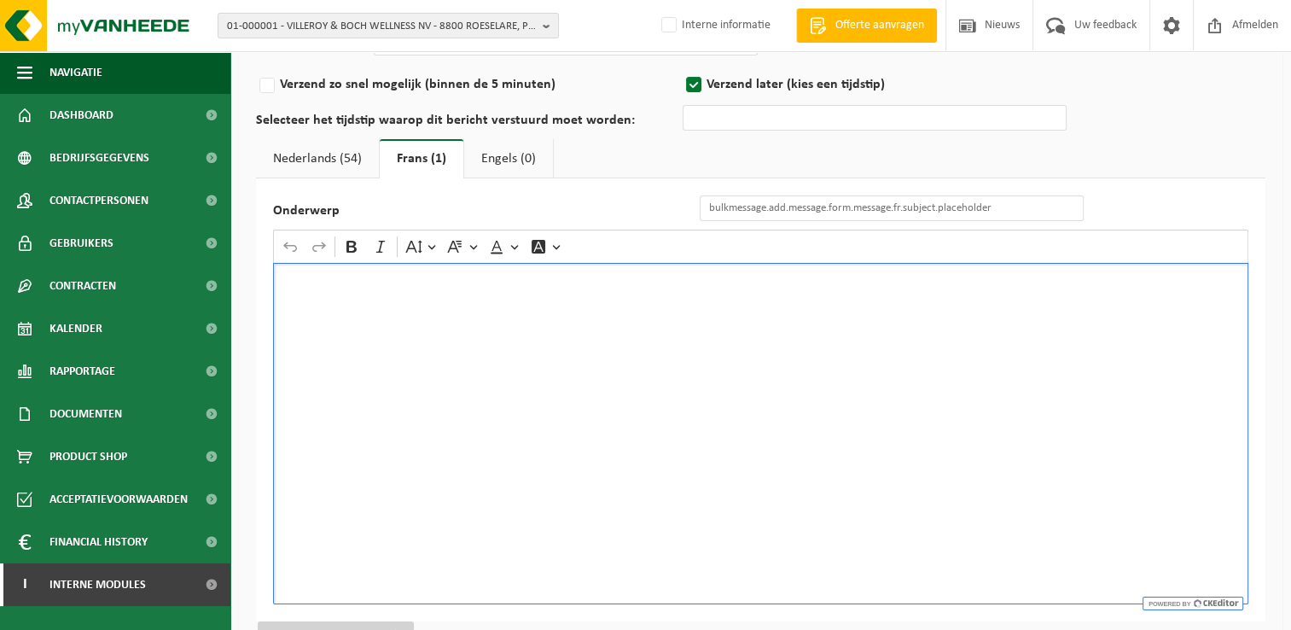
click at [412, 366] on div "Rich Text Editor. Editing area: main. Press Alt+0 for help." at bounding box center [761, 433] width 976 height 341
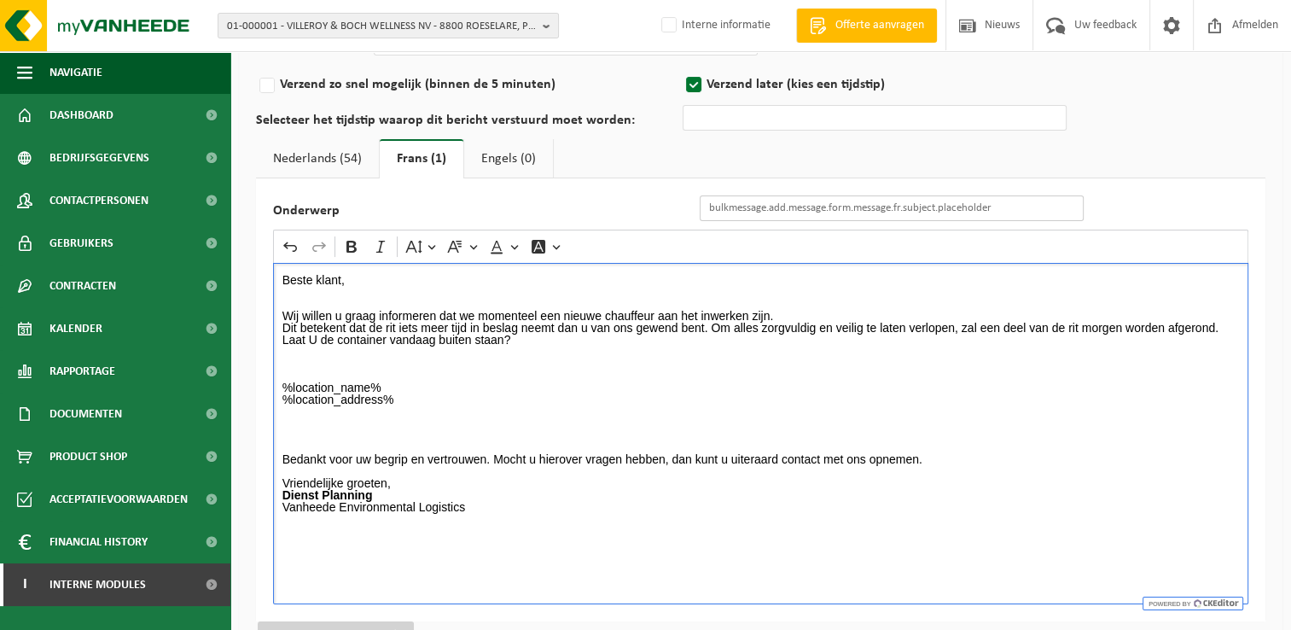
click at [733, 213] on input "Onderwerp" at bounding box center [892, 208] width 384 height 26
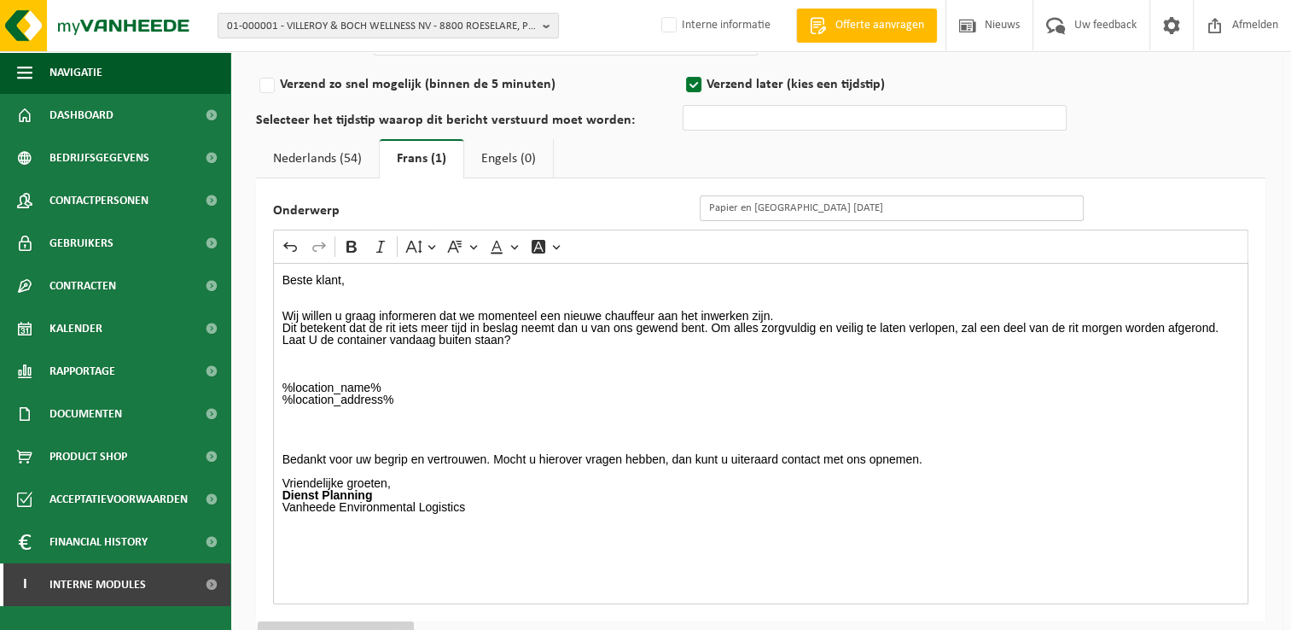
type input "Papier en Karton 09/09/2025"
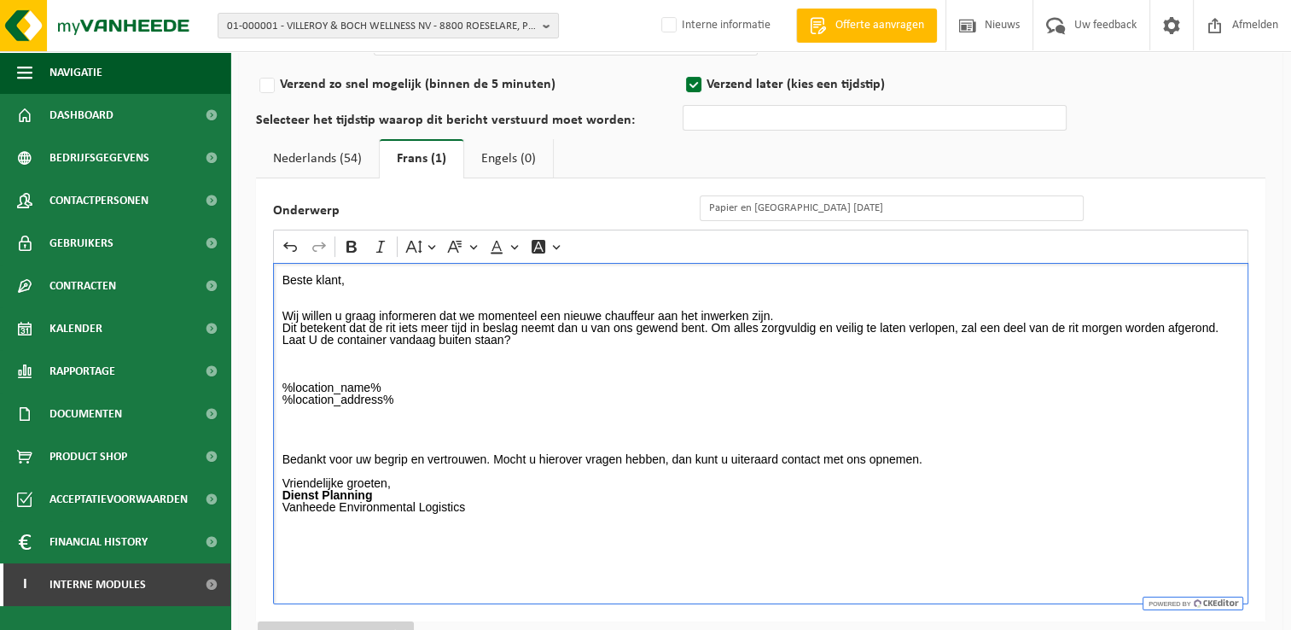
click at [625, 392] on p "%location_name% %location_address%" at bounding box center [762, 406] width 958 height 48
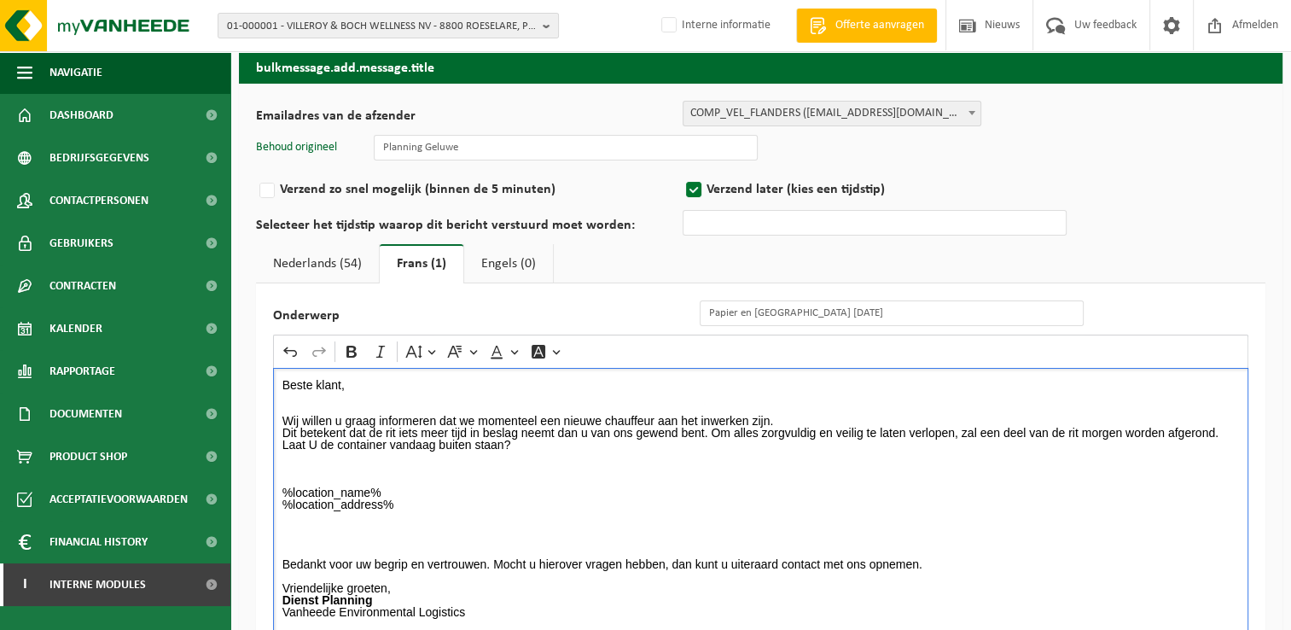
scroll to position [0, 0]
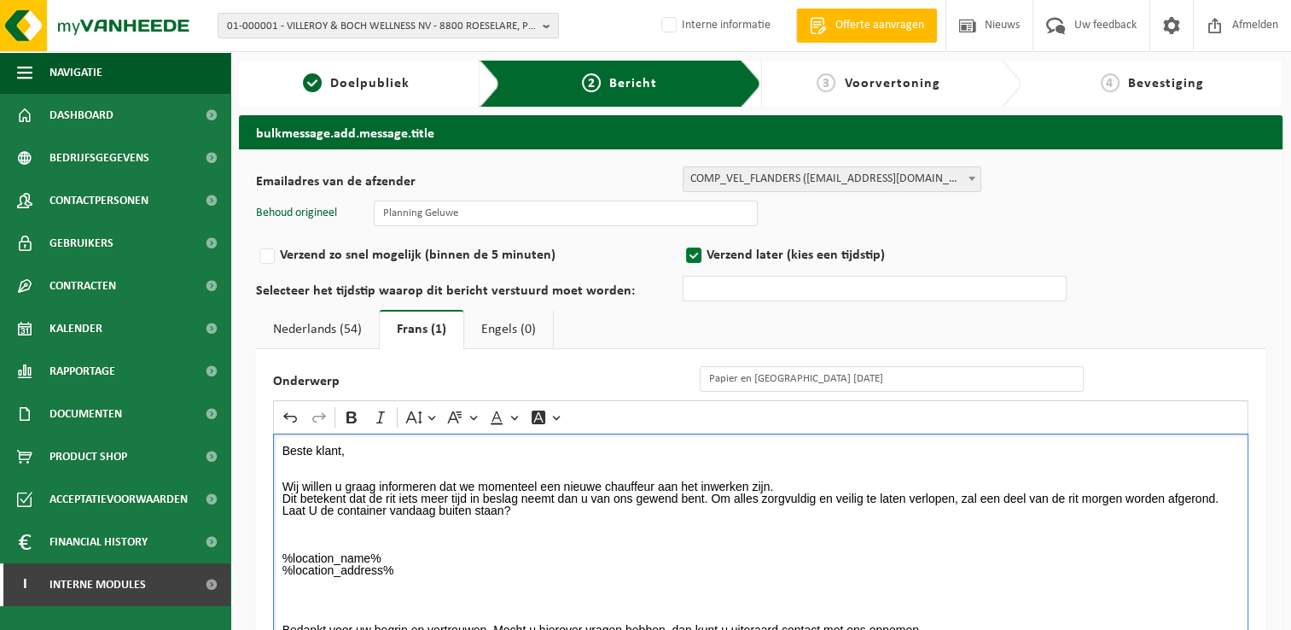
click at [341, 323] on link "Nederlands (54)" at bounding box center [317, 329] width 123 height 39
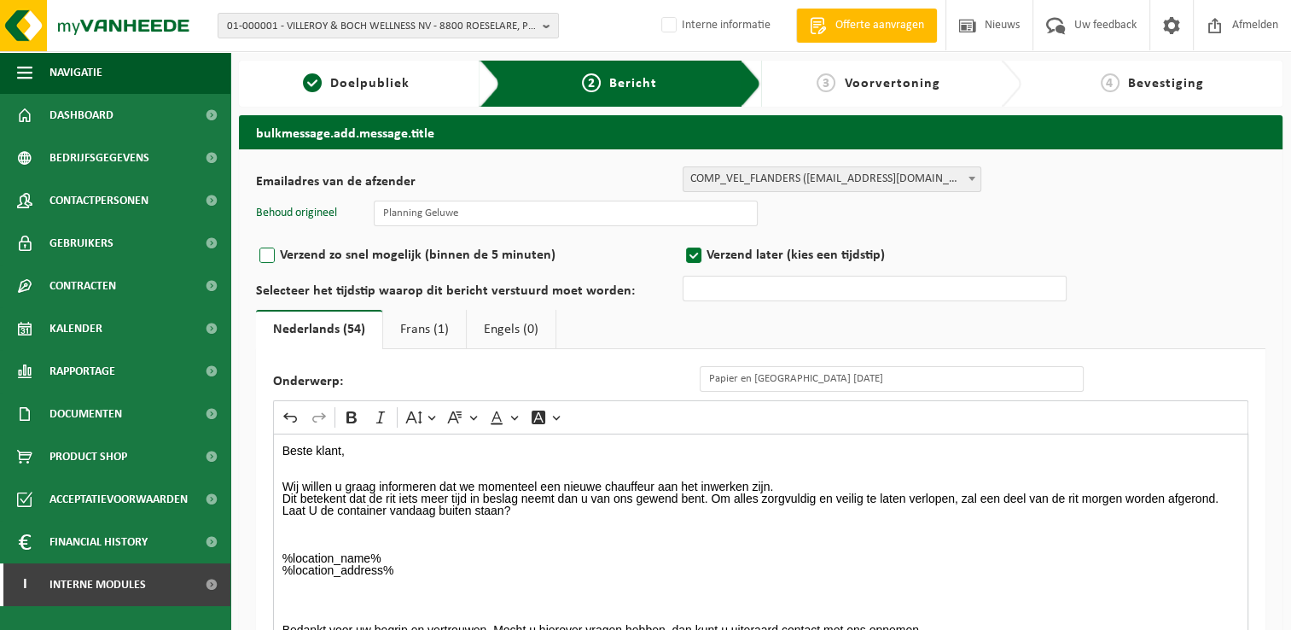
click at [362, 256] on label "Verzend zo snel mogelijk (binnen de 5 minuten)" at bounding box center [469, 255] width 427 height 24
click at [295, 256] on input "Verzend zo snel mogelijk (binnen de 5 minuten)" at bounding box center [289, 256] width 11 height 11
radio input "true"
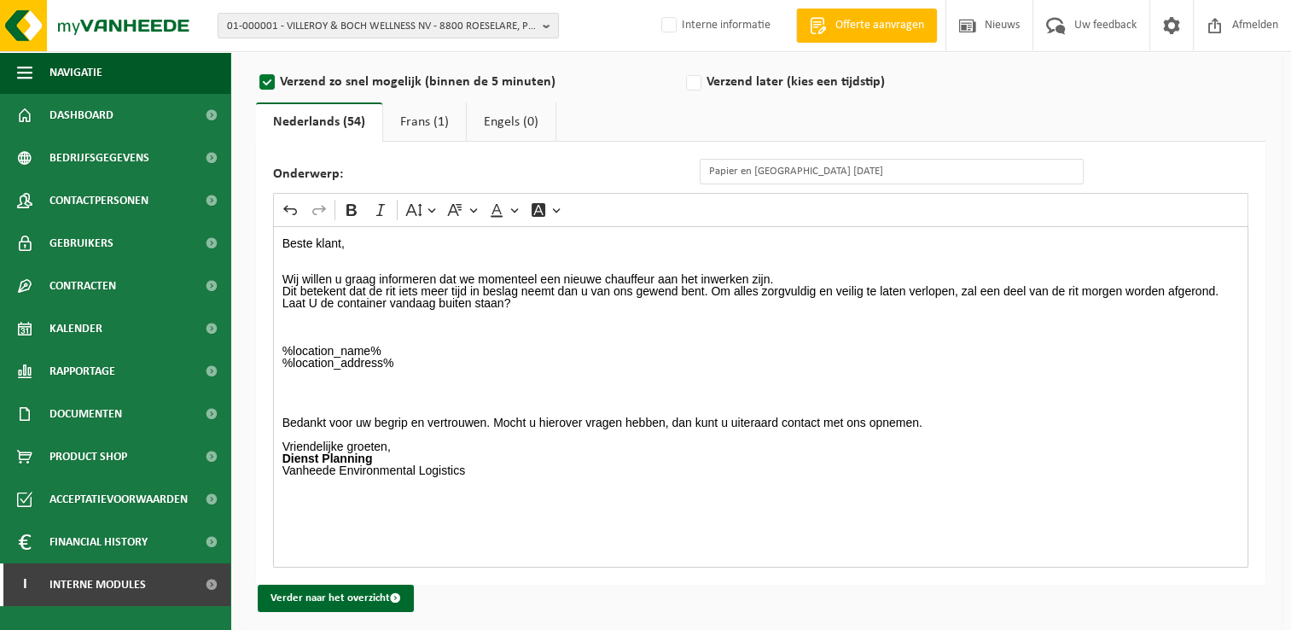
scroll to position [179, 0]
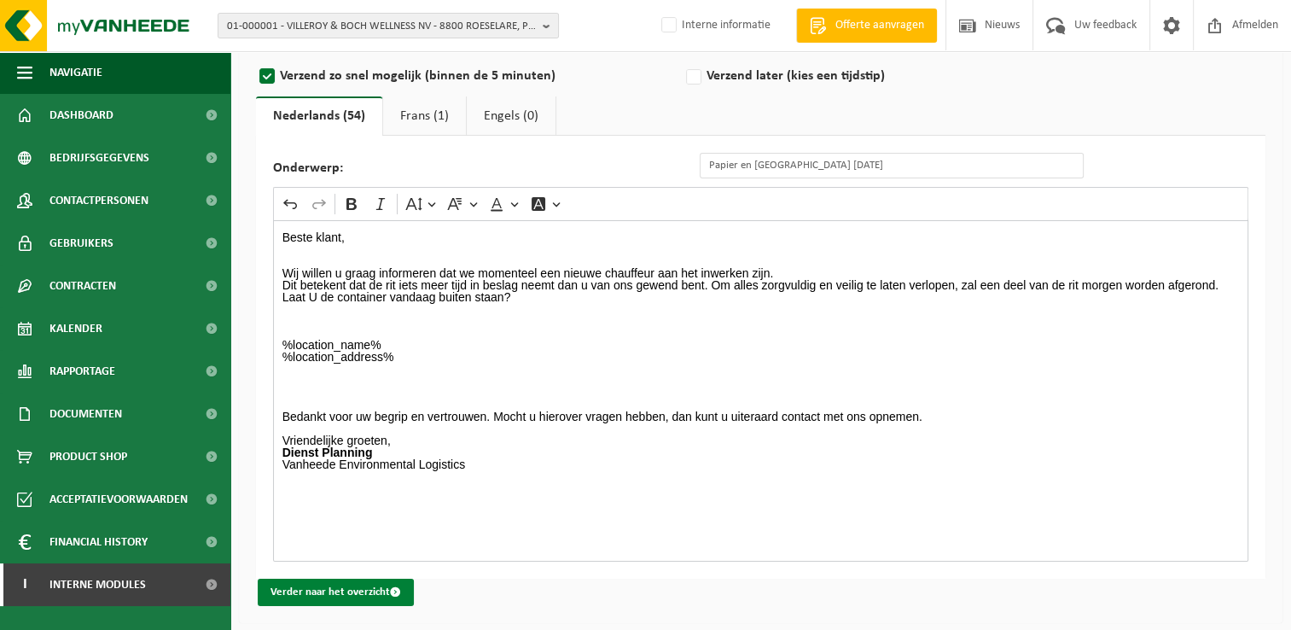
click at [357, 589] on button "Verder naar het overzicht" at bounding box center [336, 592] width 156 height 27
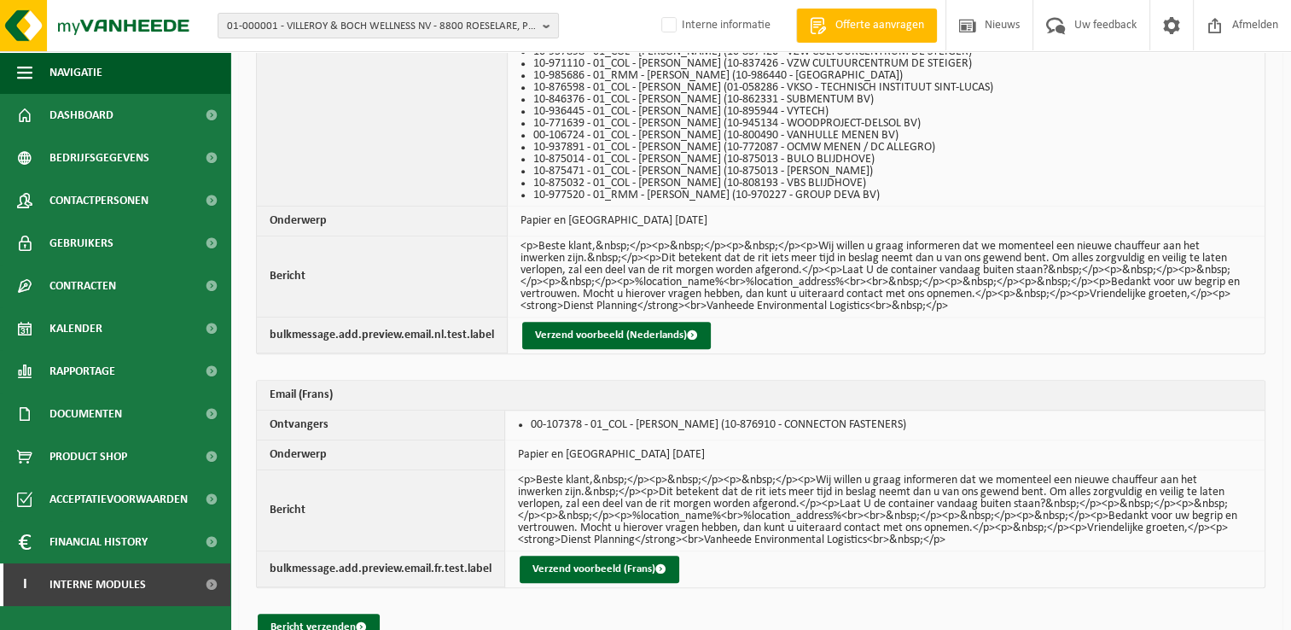
scroll to position [1287, 0]
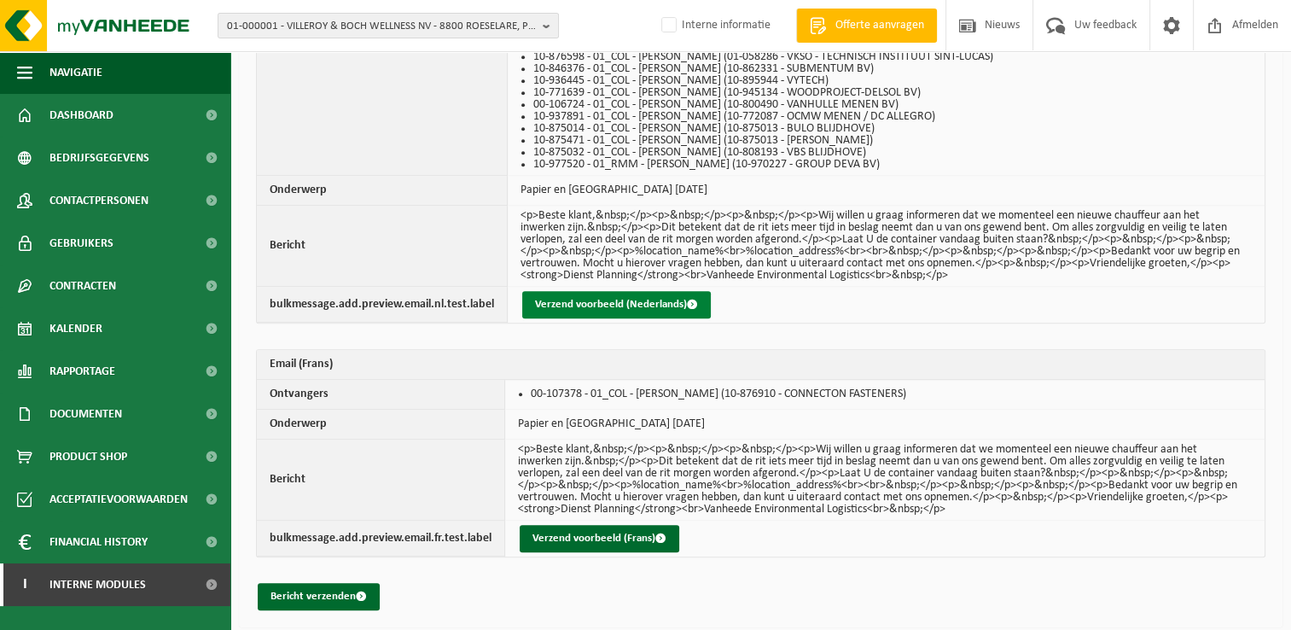
click at [577, 294] on button "Verzend voorbeeld (Nederlands)" at bounding box center [616, 304] width 189 height 27
click at [593, 300] on button "Verzend voorbeeld (Nederlands)" at bounding box center [616, 304] width 189 height 27
click at [604, 302] on button "Verzend voorbeeld (Nederlands)" at bounding box center [616, 304] width 189 height 27
click at [595, 533] on button "Verzend voorbeeld (Frans)" at bounding box center [600, 538] width 160 height 27
click at [300, 591] on button "Bericht verzenden" at bounding box center [319, 596] width 122 height 27
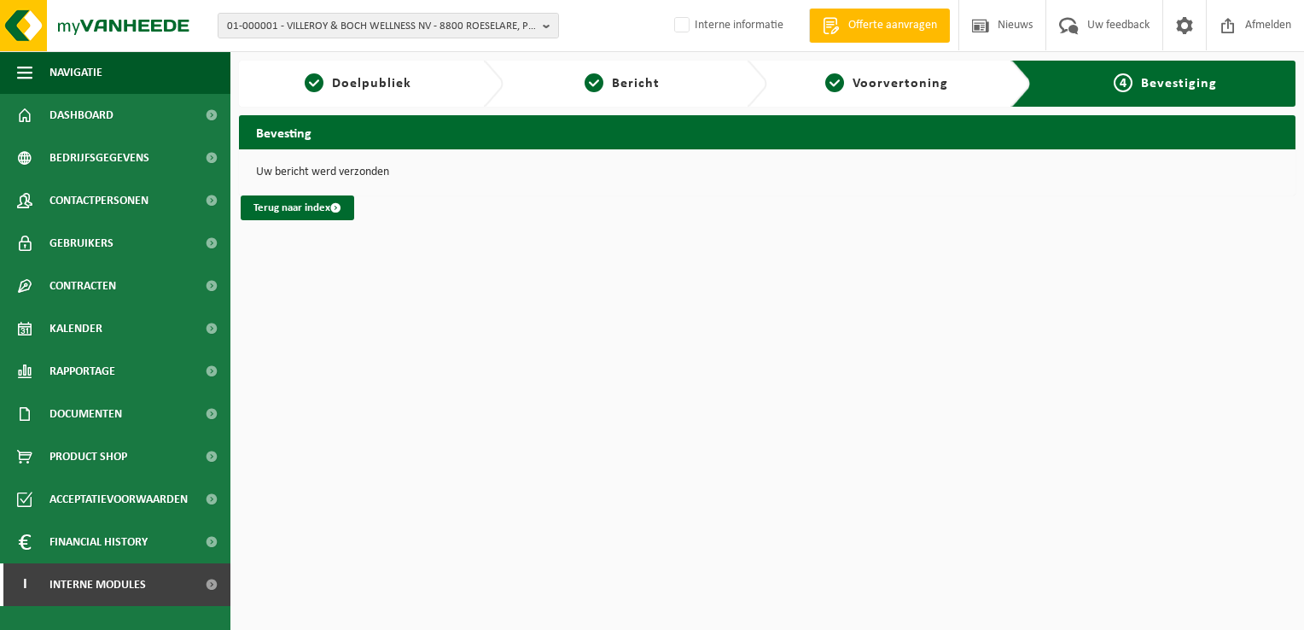
click at [885, 354] on html "01-000001 - VILLEROY & BOCH WELLNESS NV - 8800 ROESELARE, POPULIERSTRAAT 1 01-0…" at bounding box center [652, 315] width 1304 height 630
click at [749, 446] on html "01-000001 - VILLEROY & BOCH WELLNESS NV - 8800 ROESELARE, POPULIERSTRAAT 1 01-0…" at bounding box center [652, 315] width 1304 height 630
click at [1262, 269] on html "01-000001 - VILLEROY & BOCH WELLNESS NV - 8800 ROESELARE, POPULIERSTRAAT 1 01-0…" at bounding box center [652, 315] width 1304 height 630
